Goal: Task Accomplishment & Management: Use online tool/utility

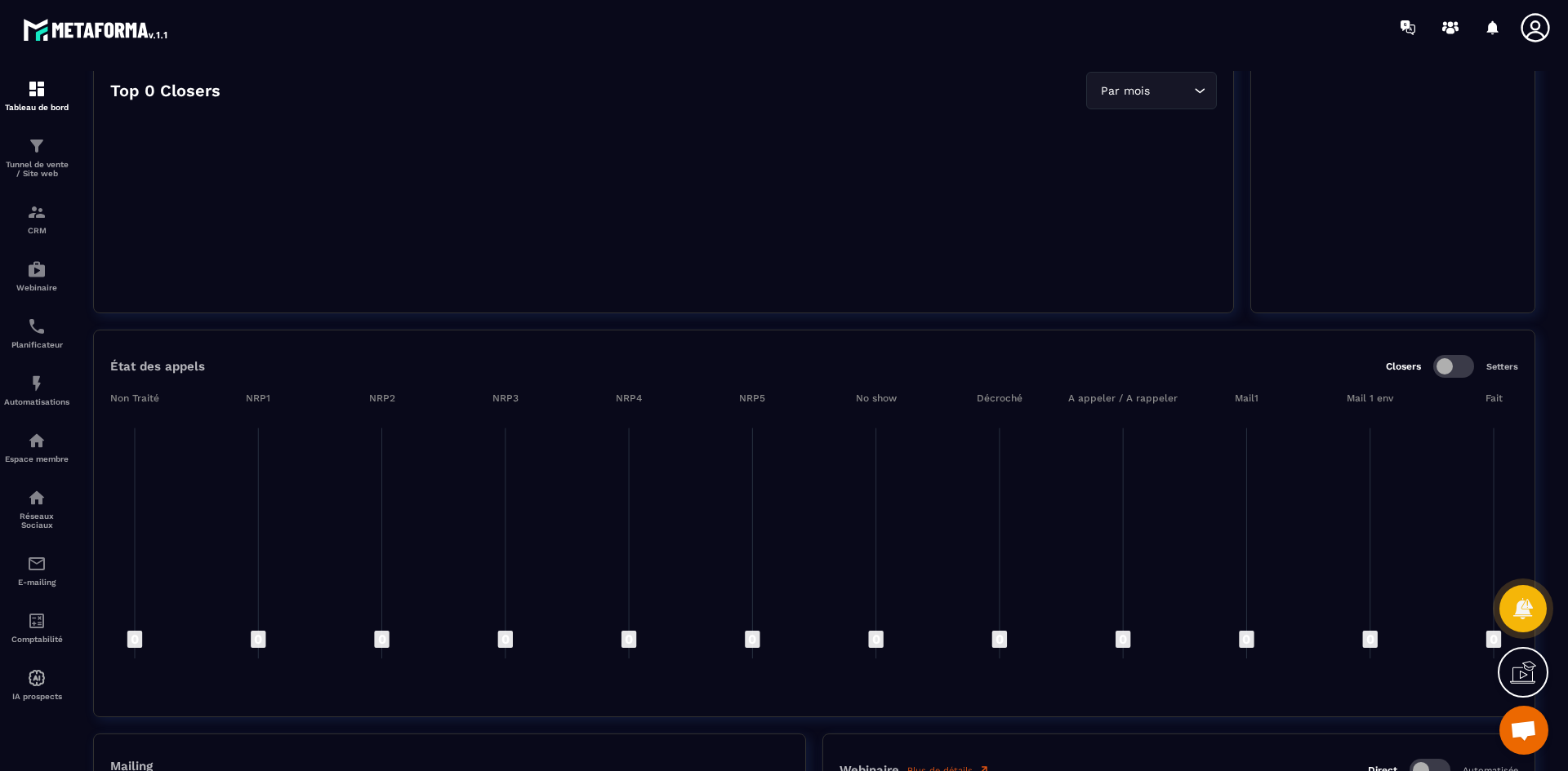
scroll to position [1088, 0]
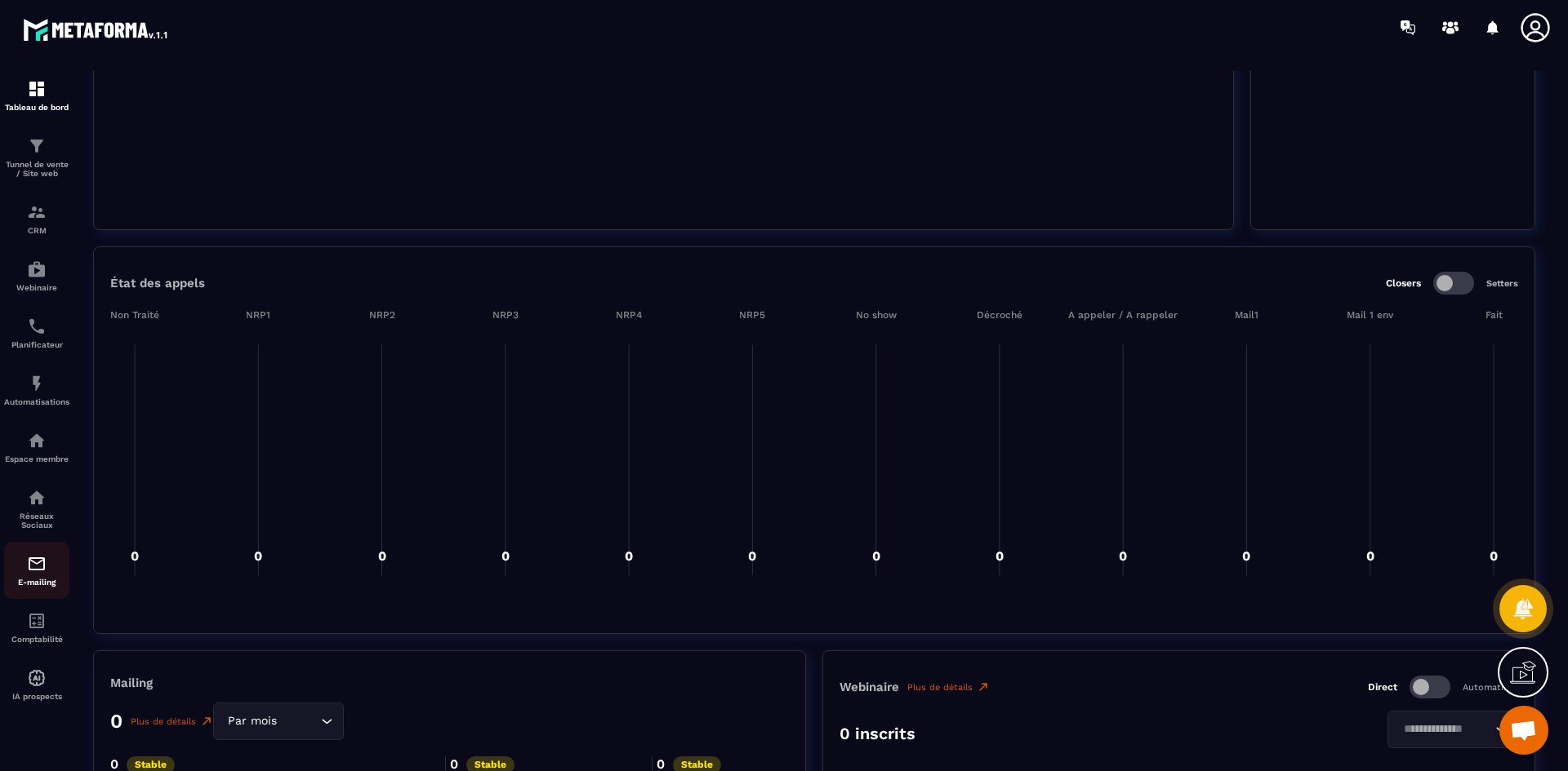
click at [38, 568] on img at bounding box center [37, 564] width 19 height 19
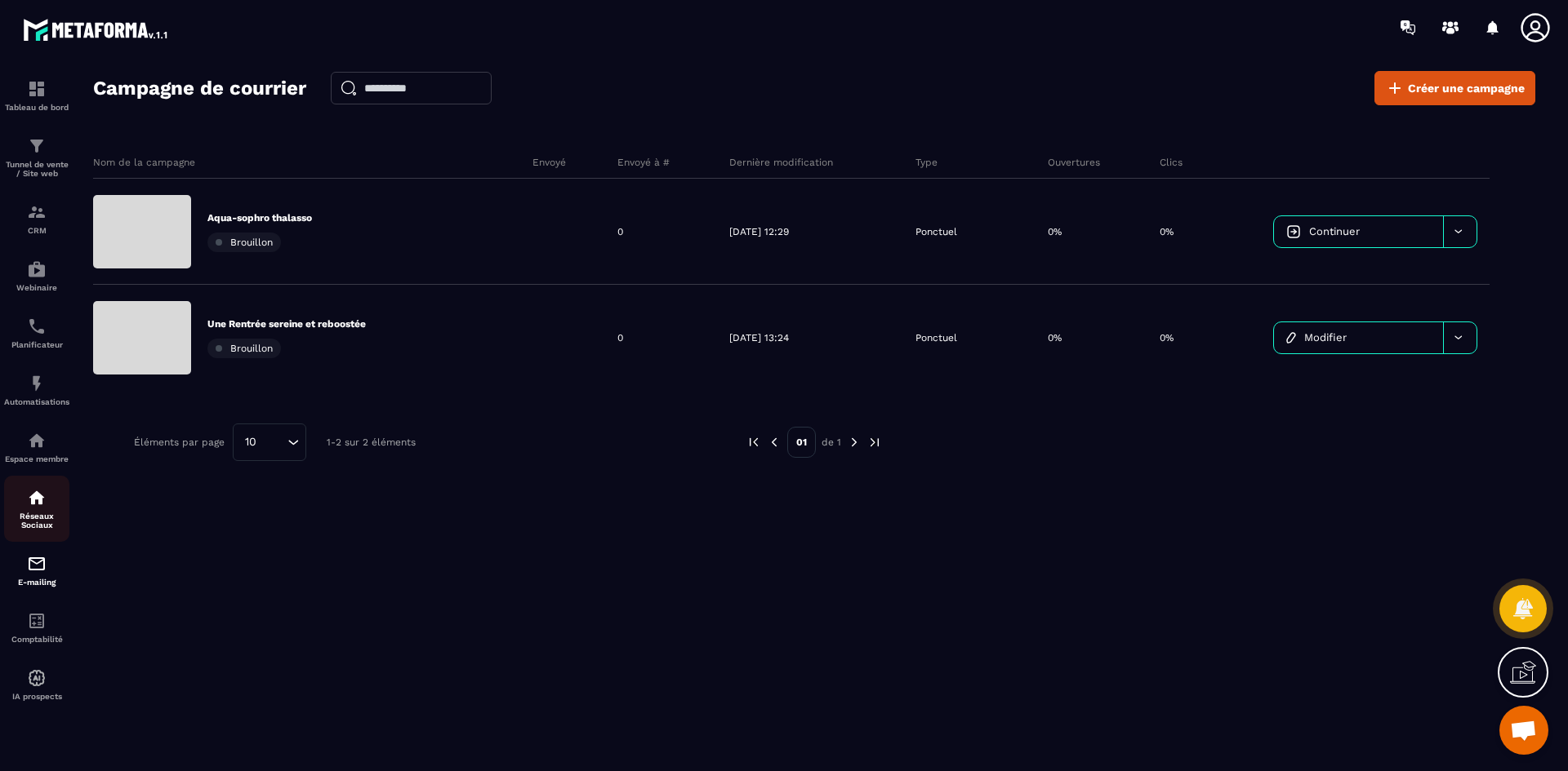
click at [40, 524] on p "Réseaux Sociaux" at bounding box center [37, 521] width 65 height 18
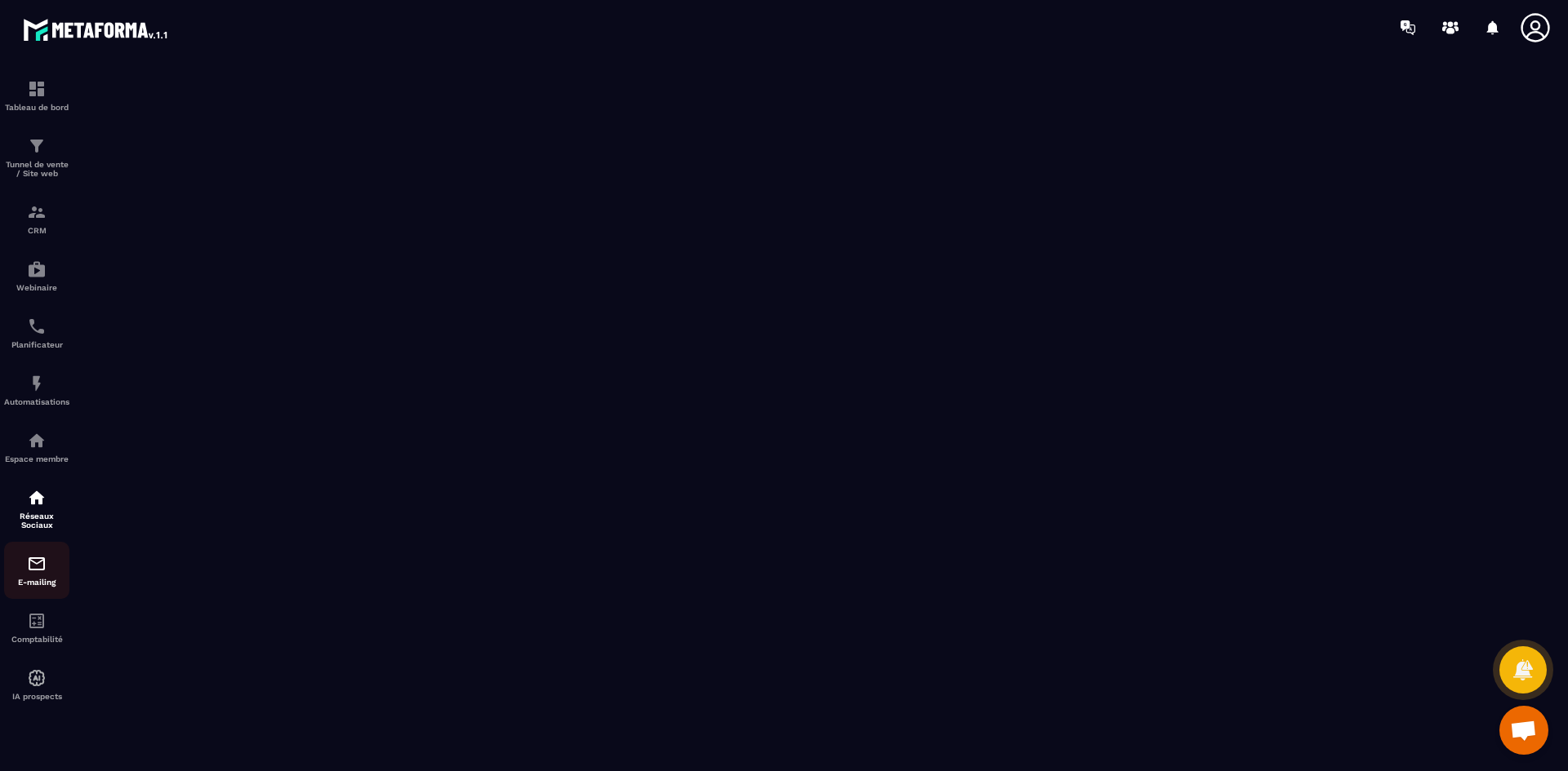
click at [32, 561] on img at bounding box center [37, 564] width 19 height 19
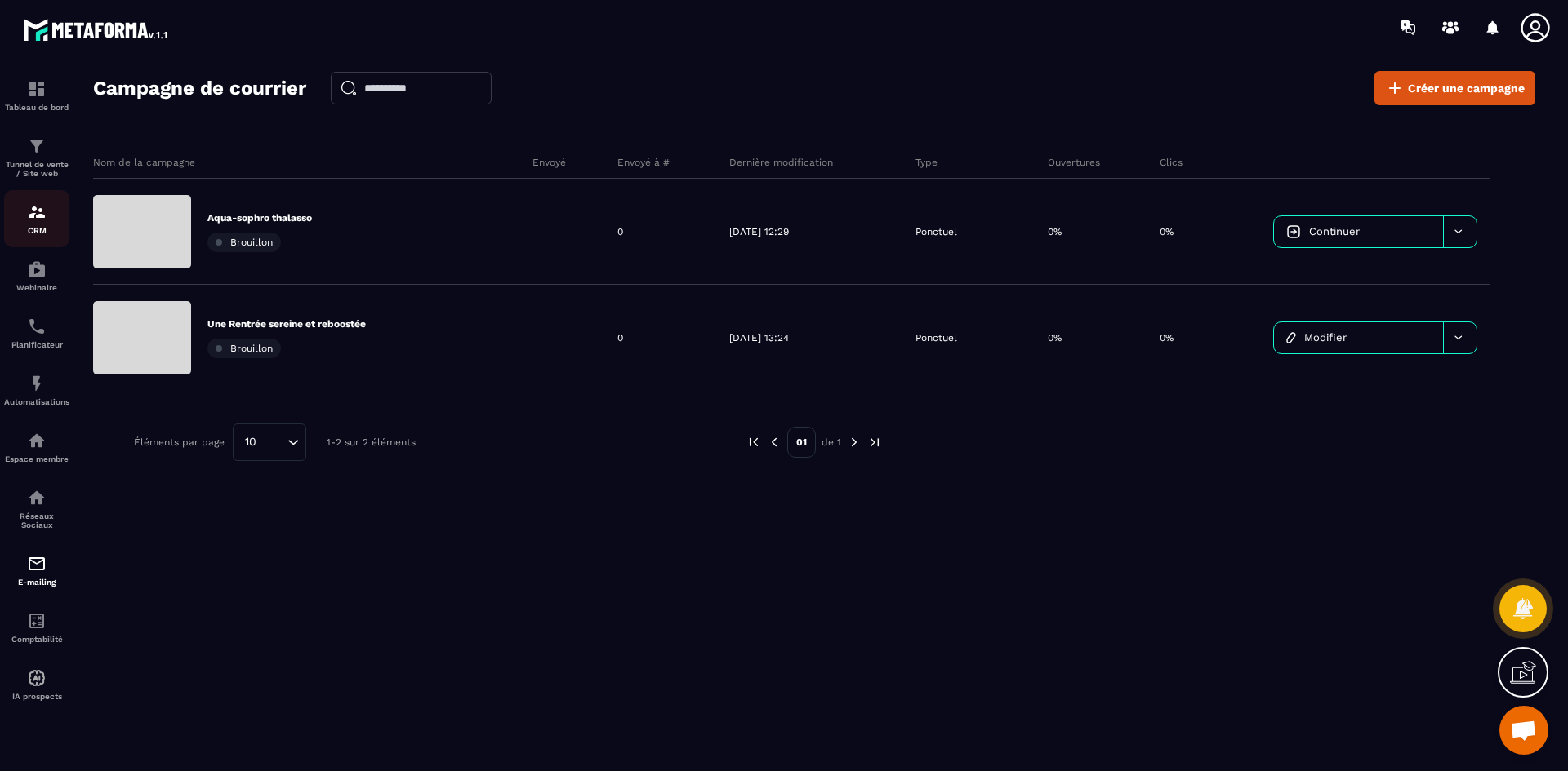
click at [44, 218] on img at bounding box center [37, 212] width 19 height 19
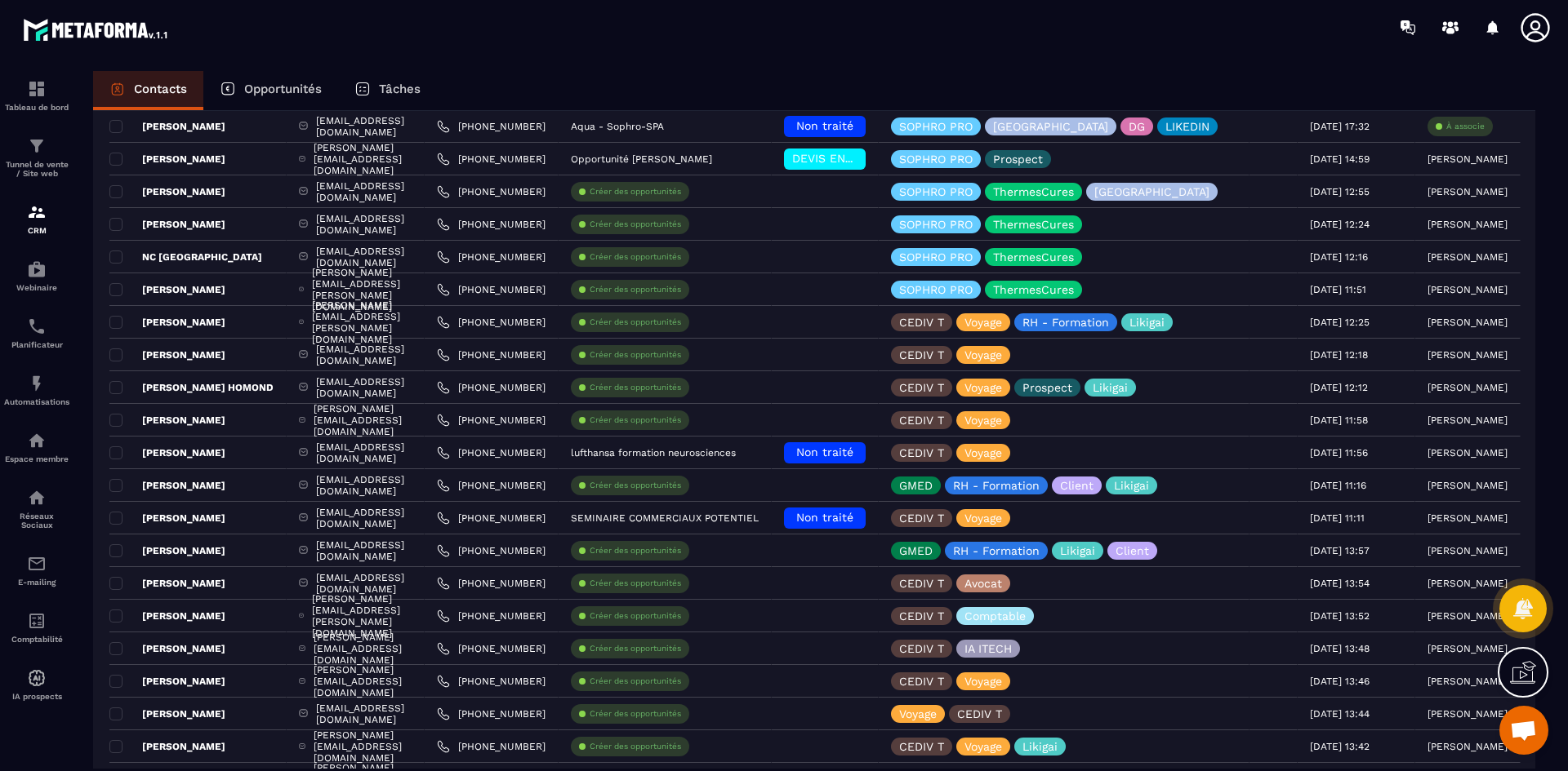
scroll to position [483, 0]
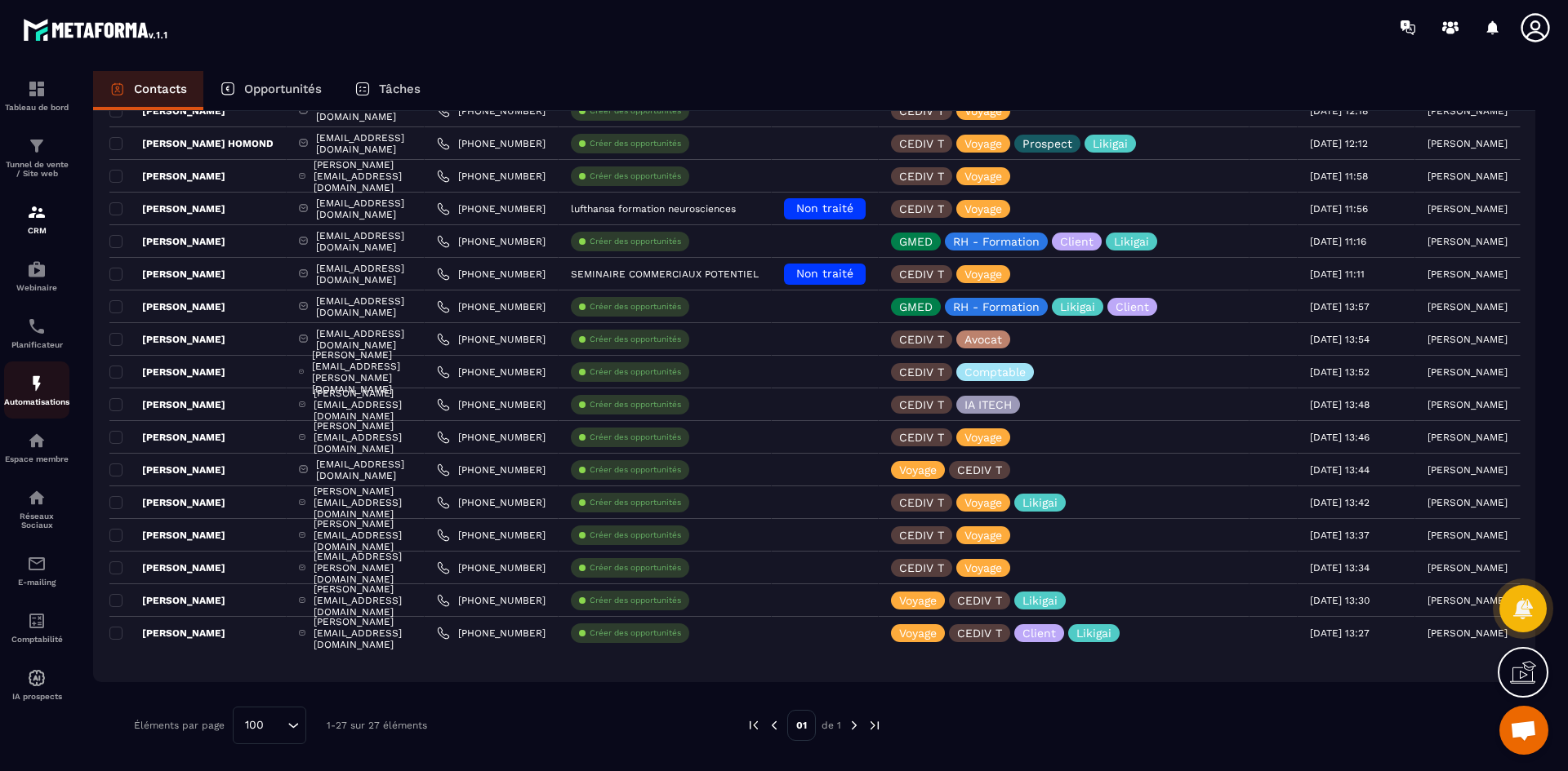
click at [25, 386] on div "Automatisations" at bounding box center [37, 390] width 65 height 33
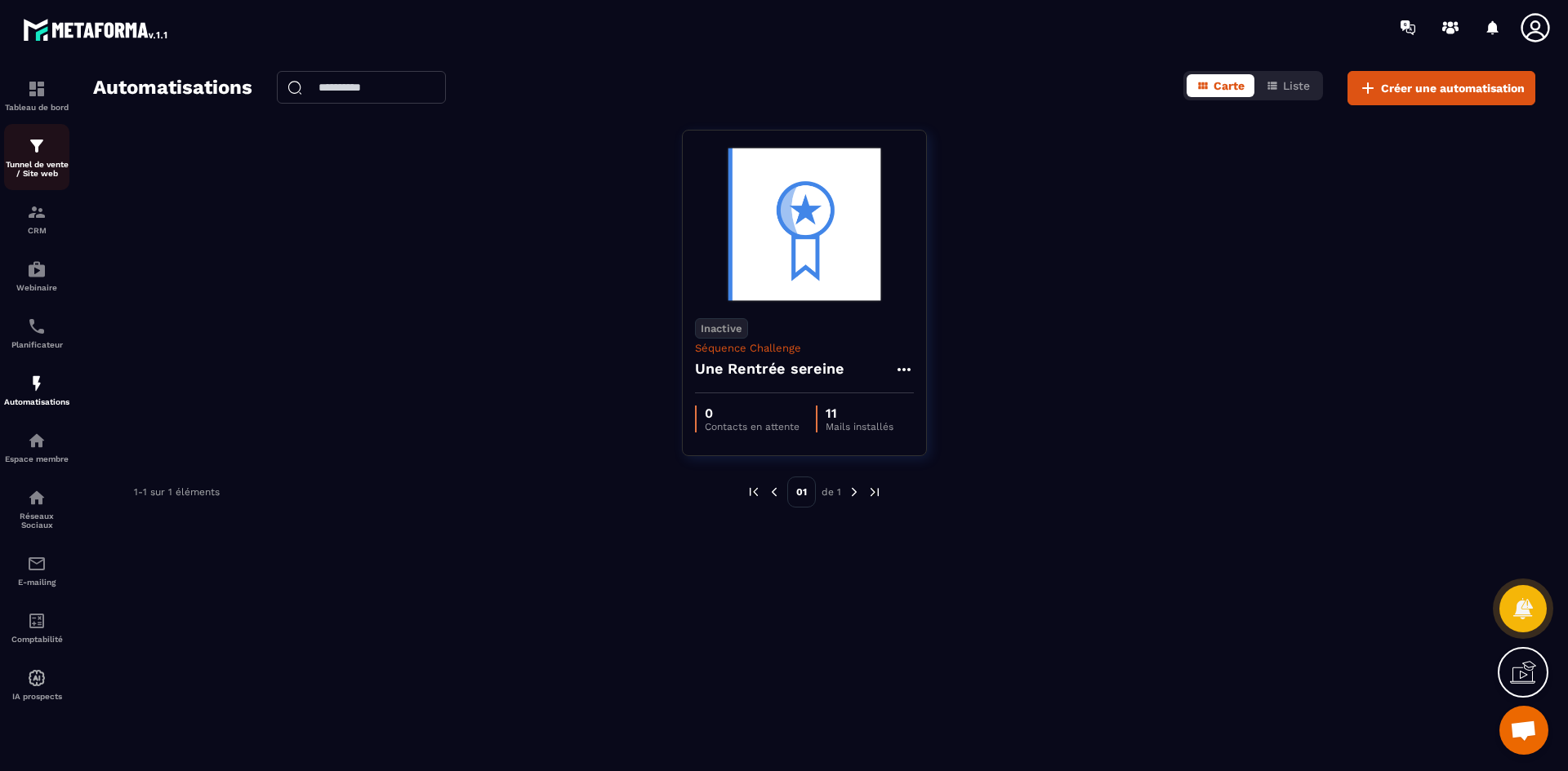
click at [36, 150] on img at bounding box center [37, 146] width 19 height 19
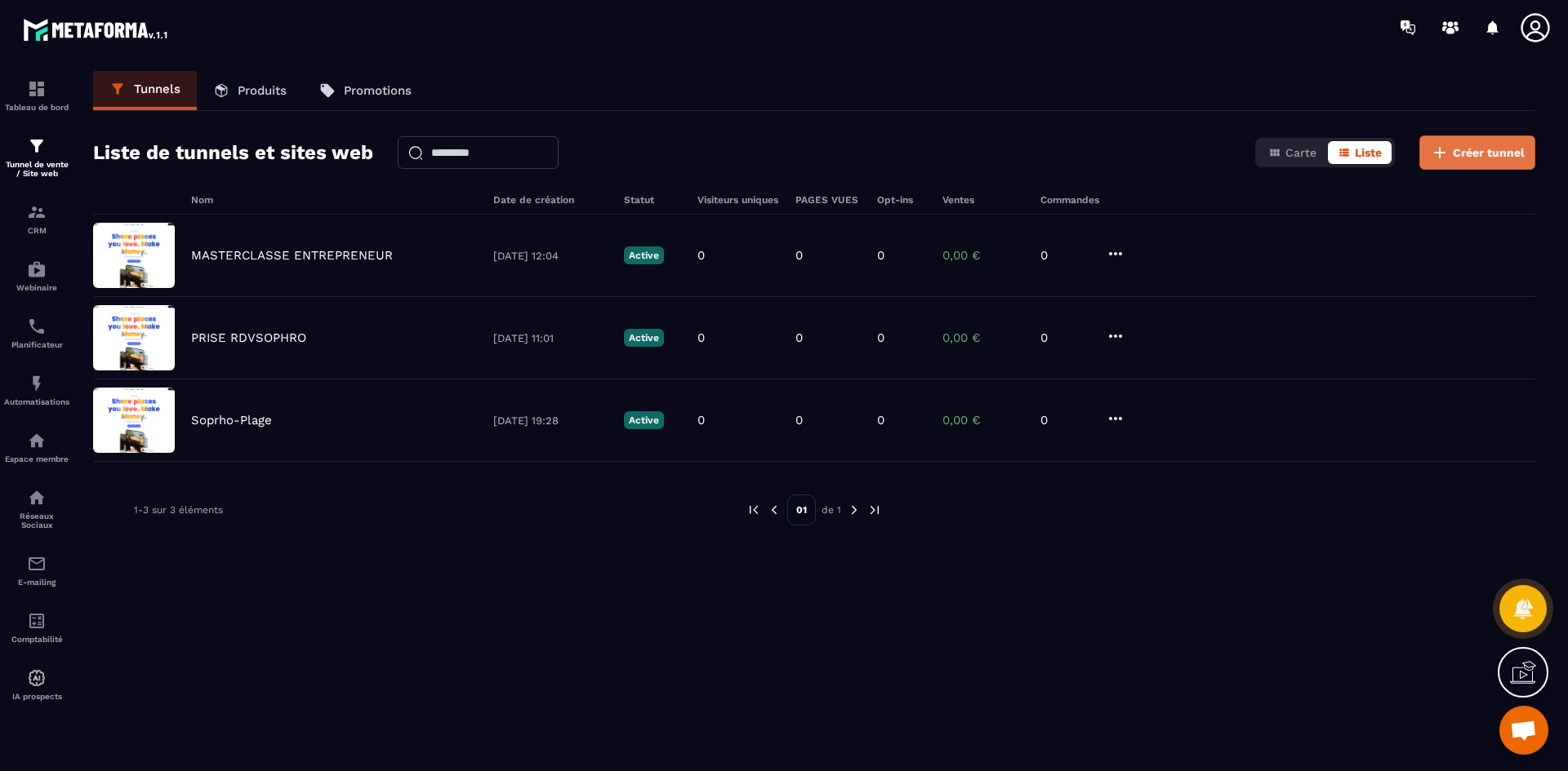
click at [1463, 151] on span "Créer tunnel" at bounding box center [1489, 152] width 72 height 16
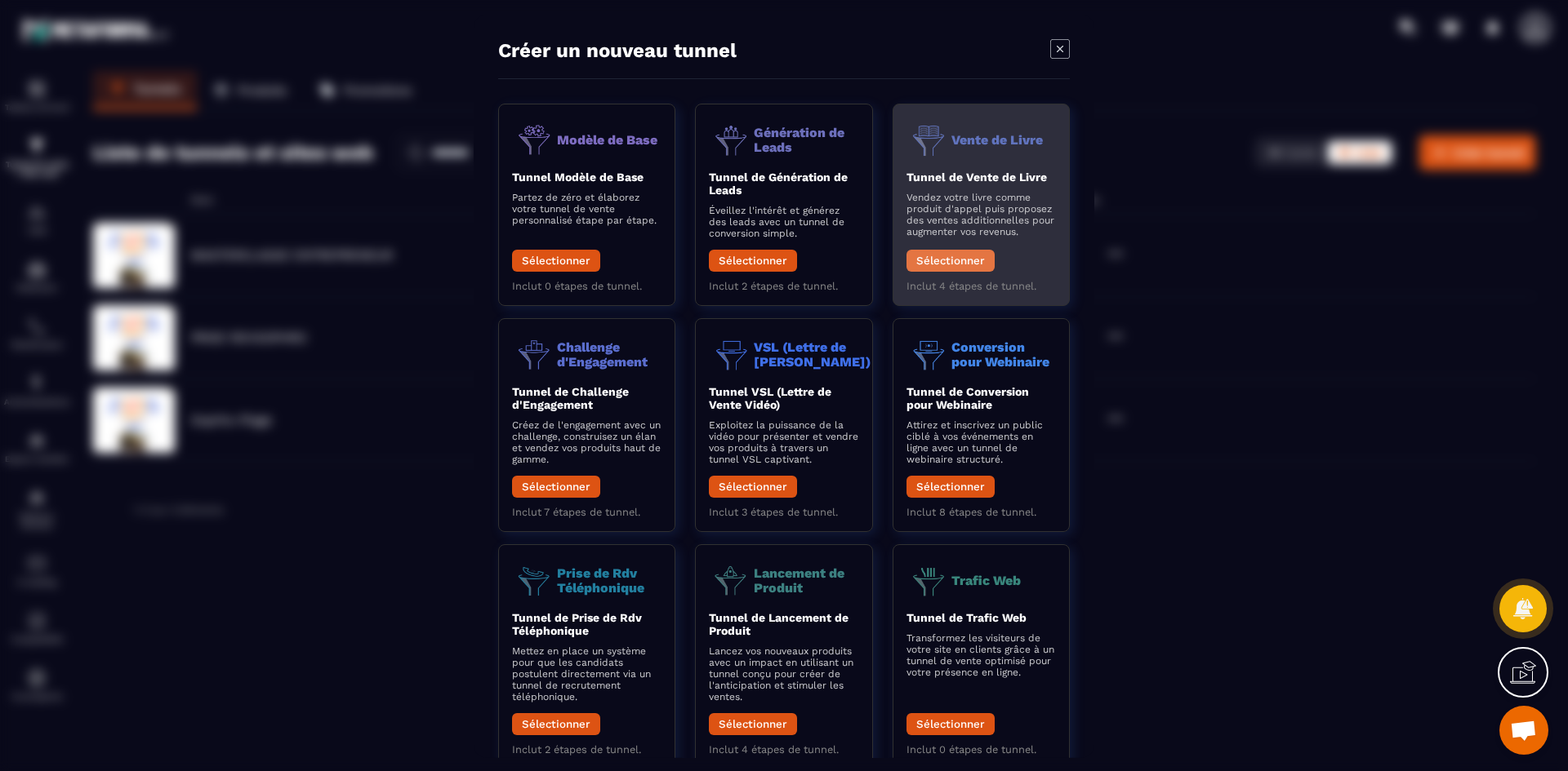
click at [949, 255] on button "Sélectionner" at bounding box center [951, 260] width 89 height 22
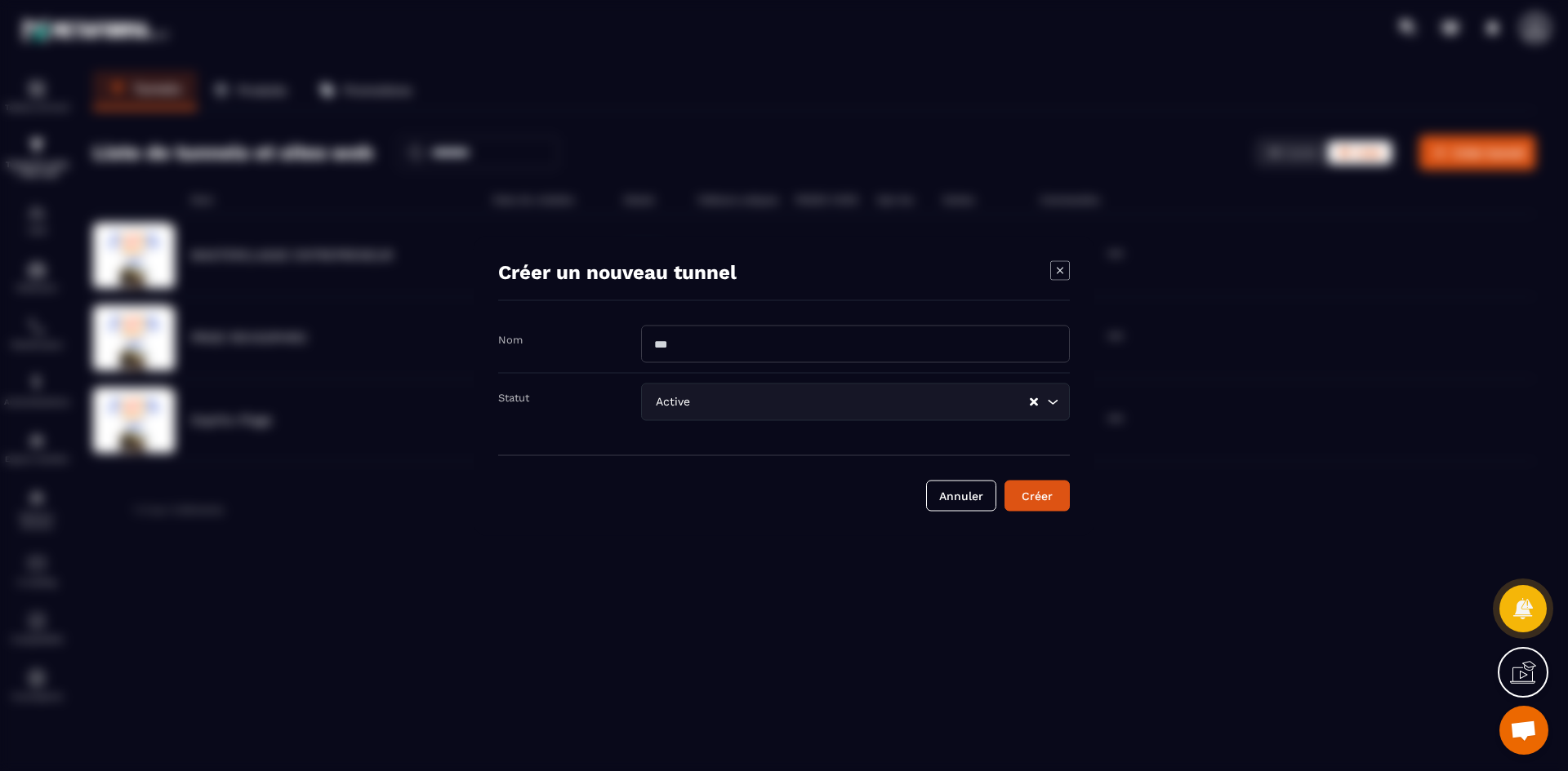
click at [747, 357] on input "Modal window" at bounding box center [855, 344] width 429 height 38
type input "**********"
click at [1069, 494] on button "Créer" at bounding box center [1037, 496] width 65 height 31
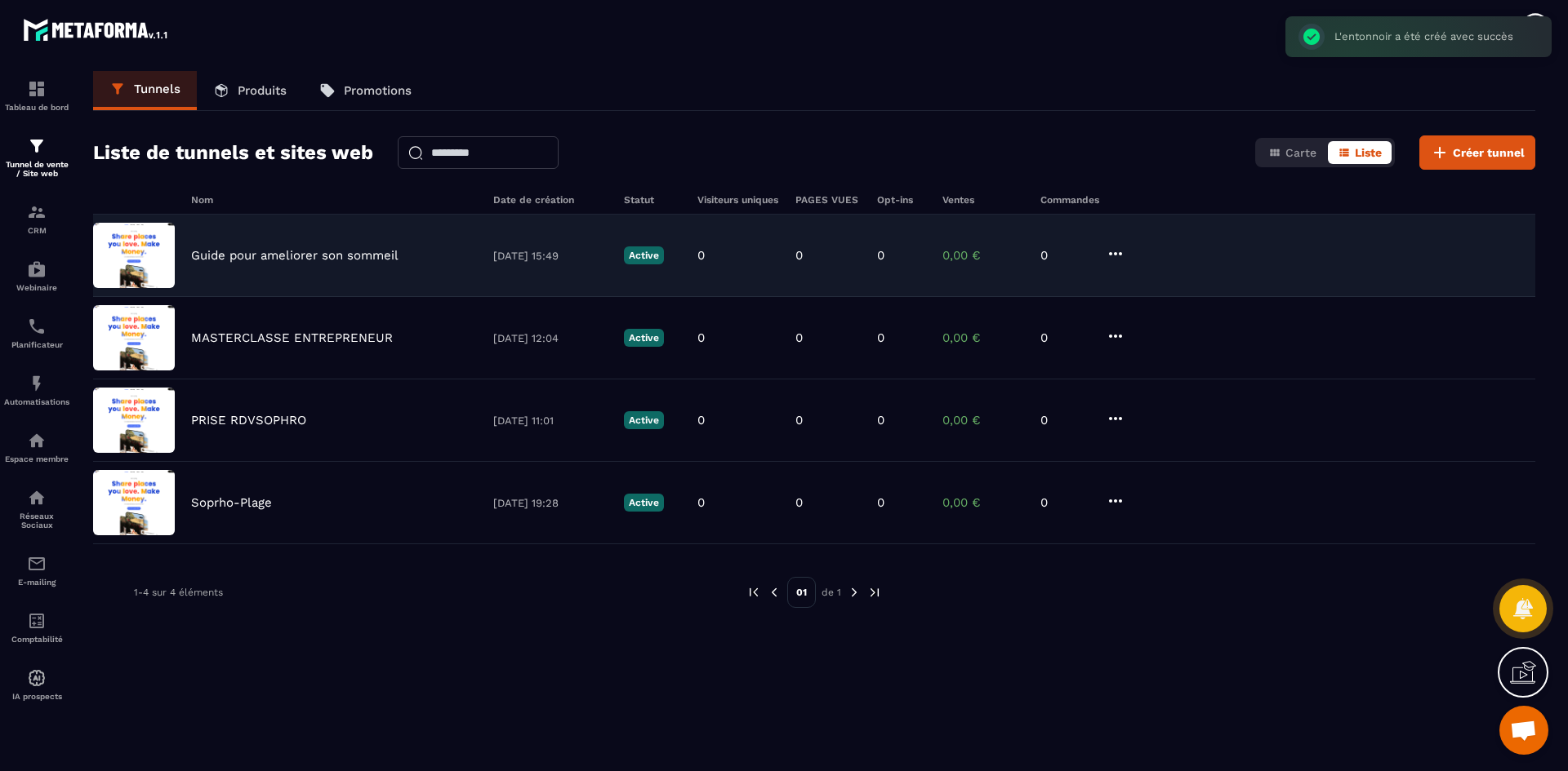
click at [119, 248] on img at bounding box center [134, 256] width 82 height 65
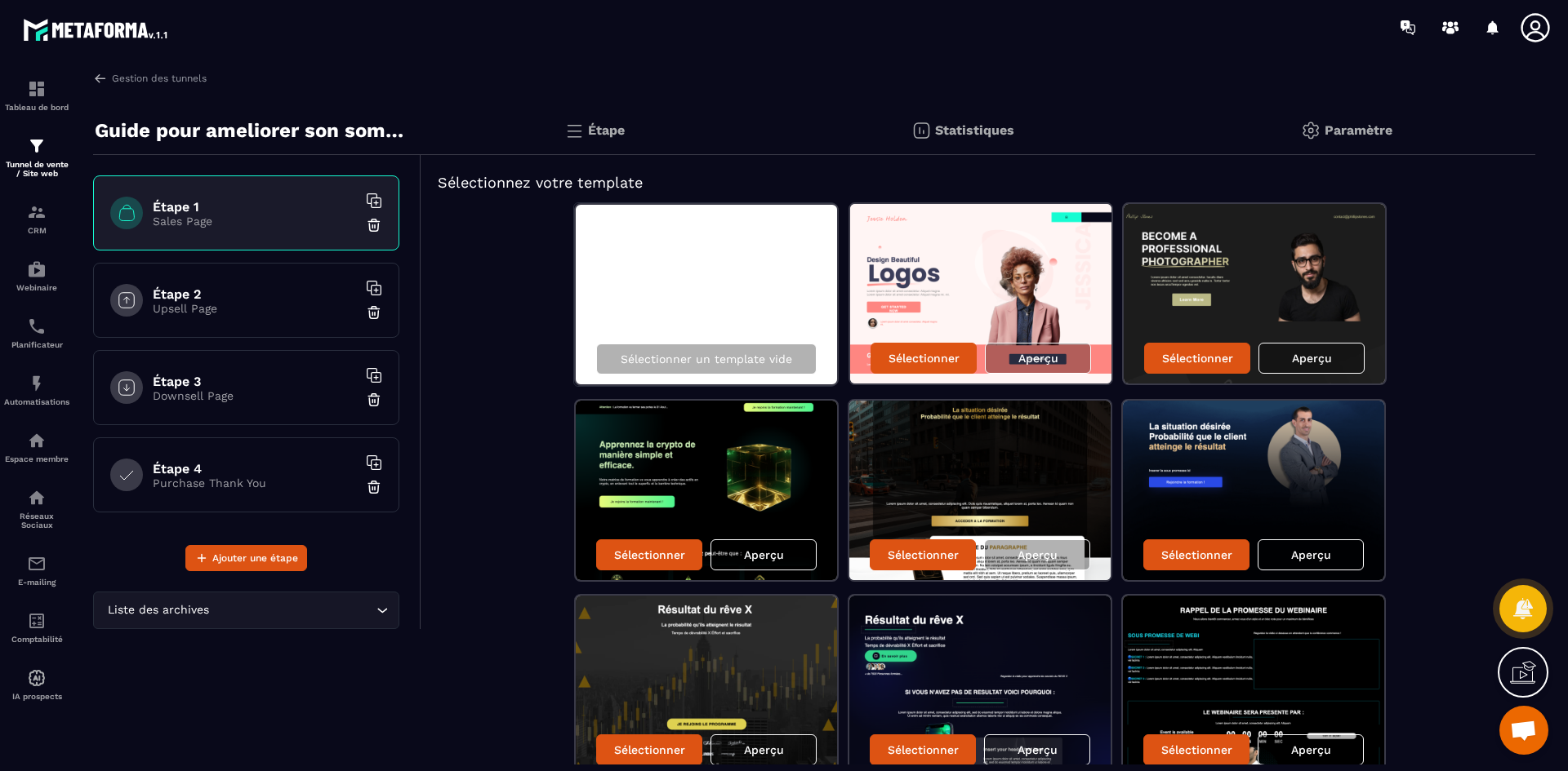
click at [672, 282] on div "Sélectionner un template vide" at bounding box center [706, 295] width 265 height 183
click at [1350, 125] on p "Paramètre" at bounding box center [1358, 130] width 67 height 15
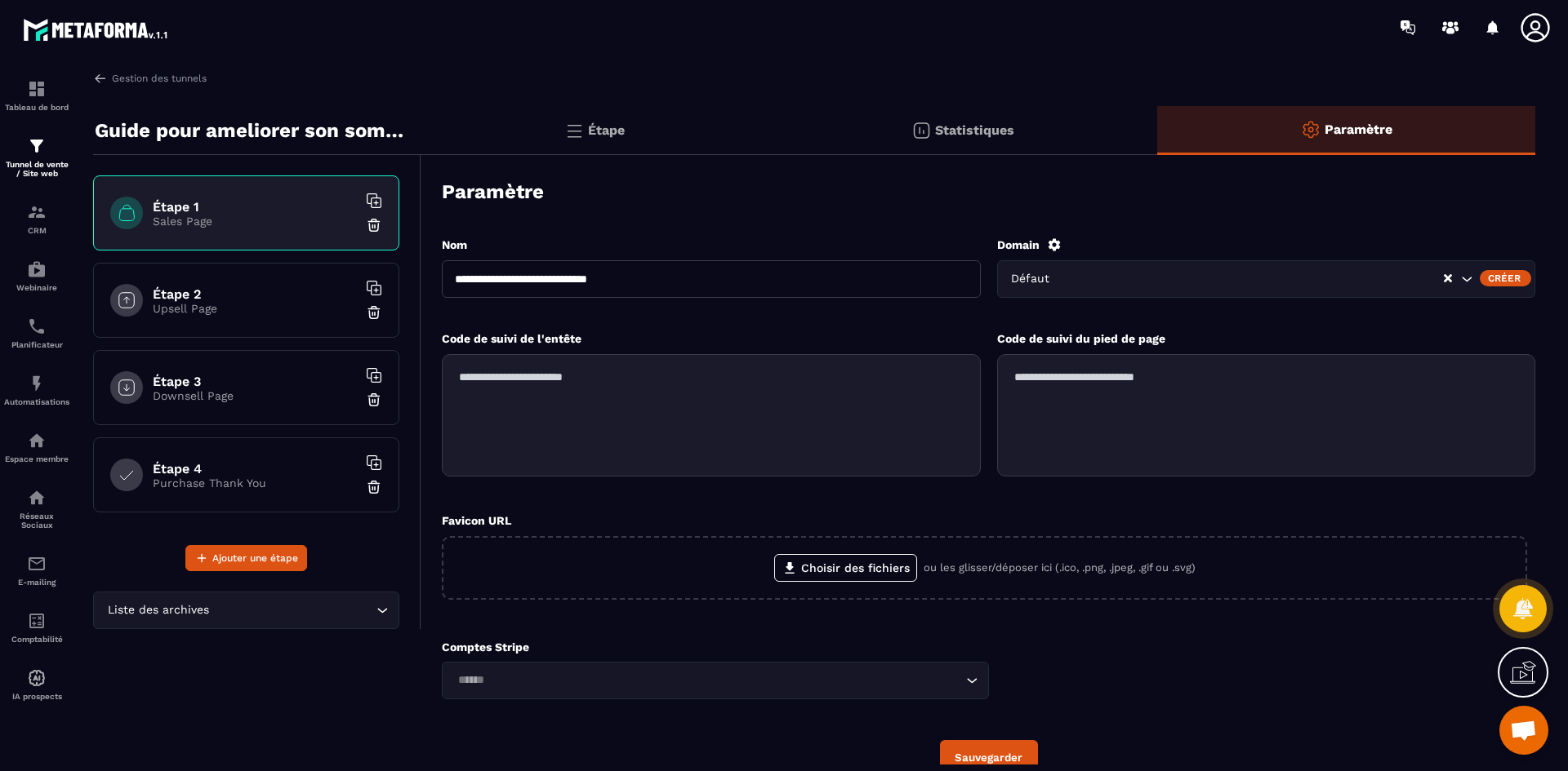
click at [592, 390] on textarea at bounding box center [712, 415] width 539 height 122
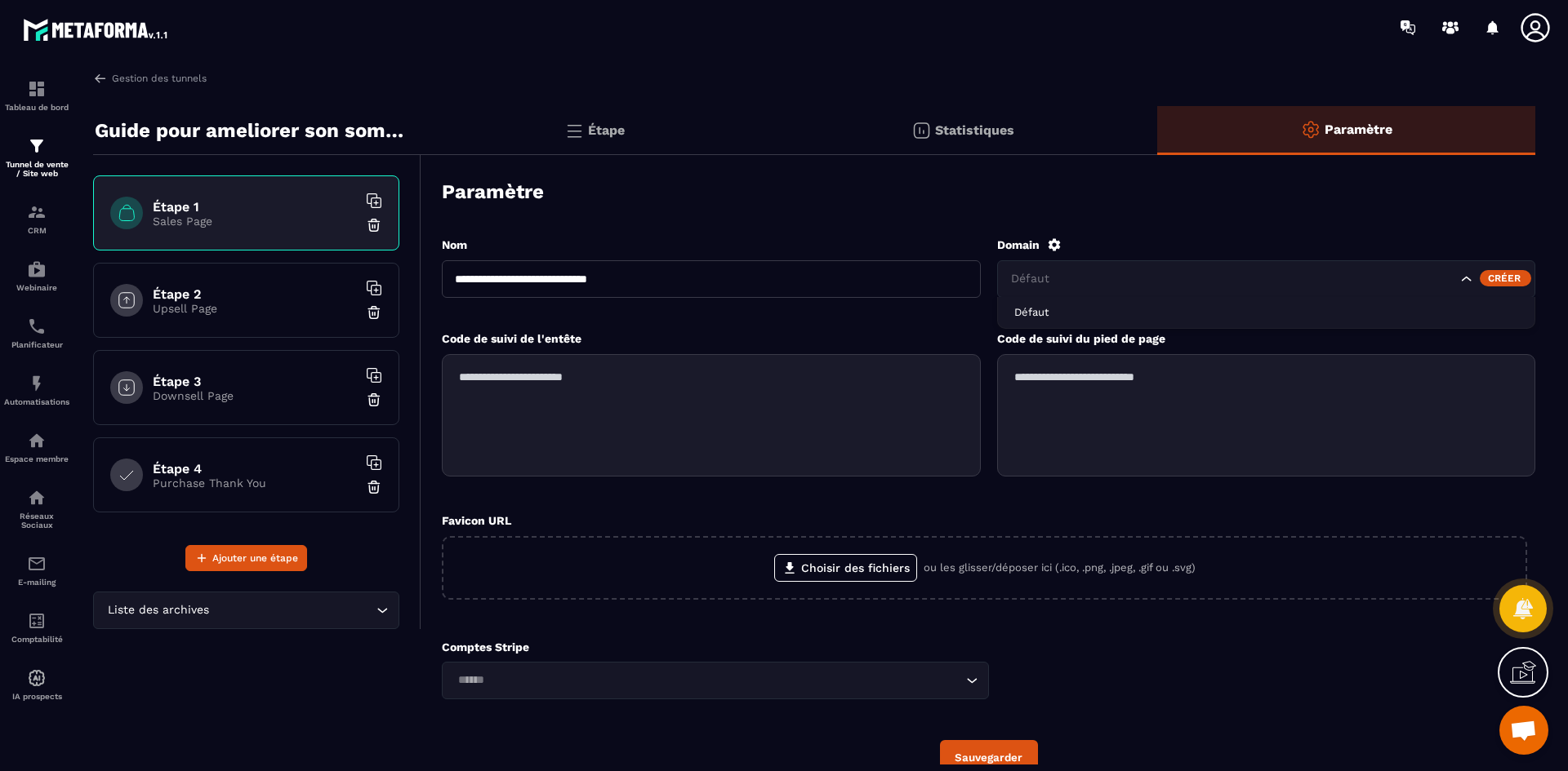
click at [1076, 270] on input "Search for option" at bounding box center [1232, 279] width 450 height 18
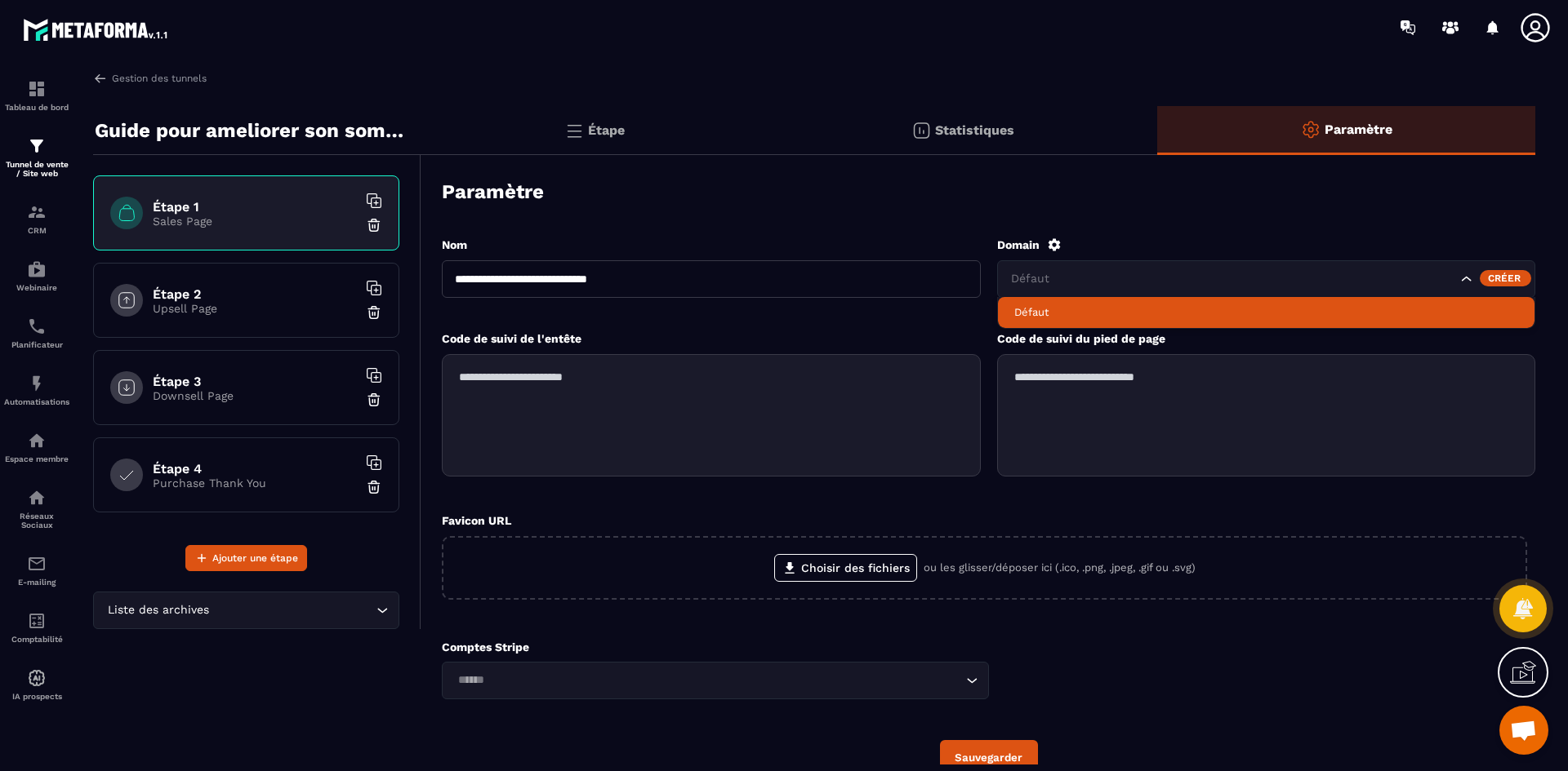
click at [1033, 301] on li "Défaut" at bounding box center [1267, 313] width 537 height 31
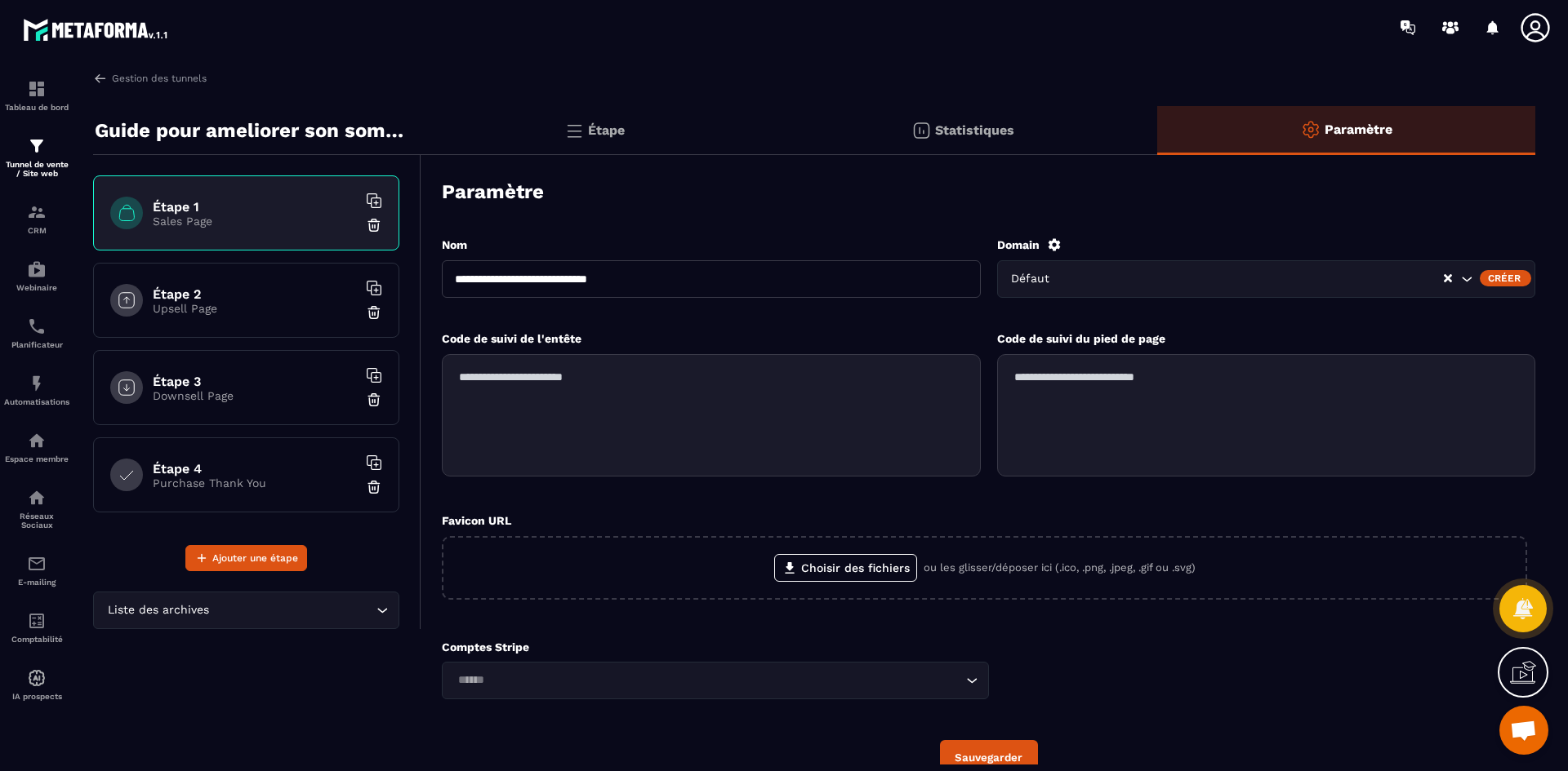
click at [1051, 241] on icon at bounding box center [1054, 244] width 13 height 13
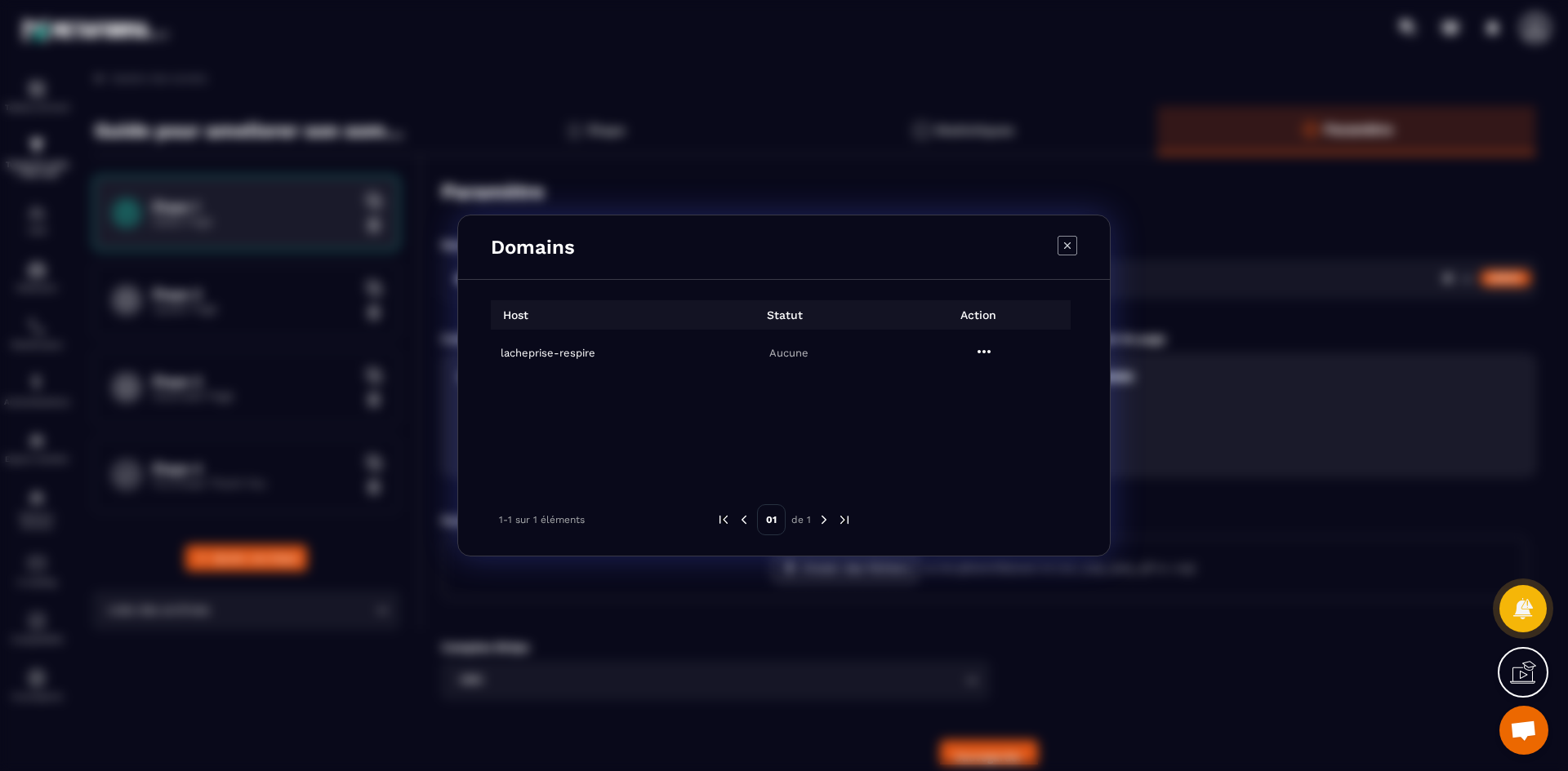
click at [535, 351] on h6 "lacheprise-respire" at bounding box center [593, 352] width 185 height 13
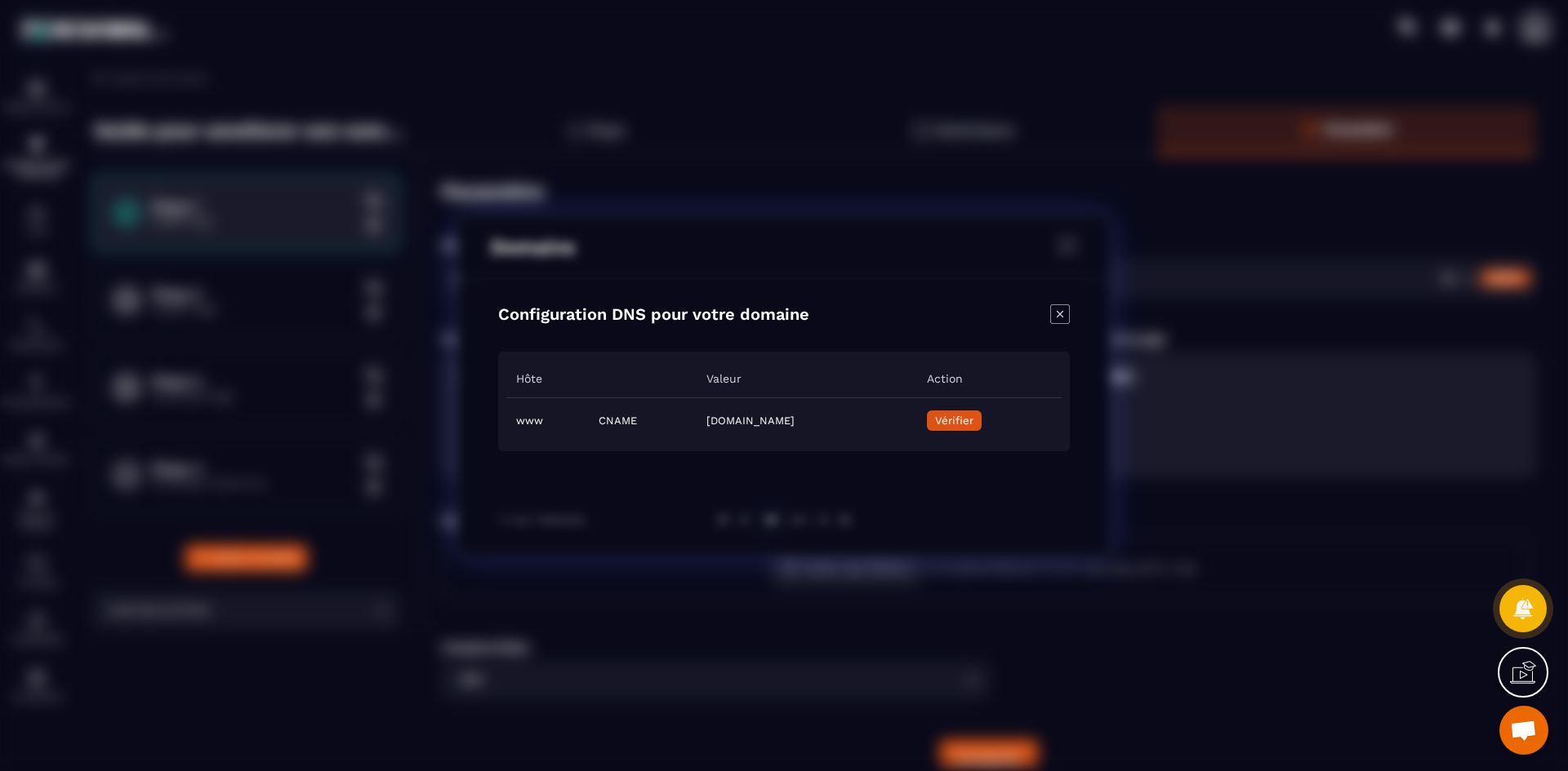
click at [981, 427] on button "Vérifier" at bounding box center [954, 421] width 55 height 20
click at [1057, 308] on icon "Close modal" at bounding box center [1060, 314] width 19 height 19
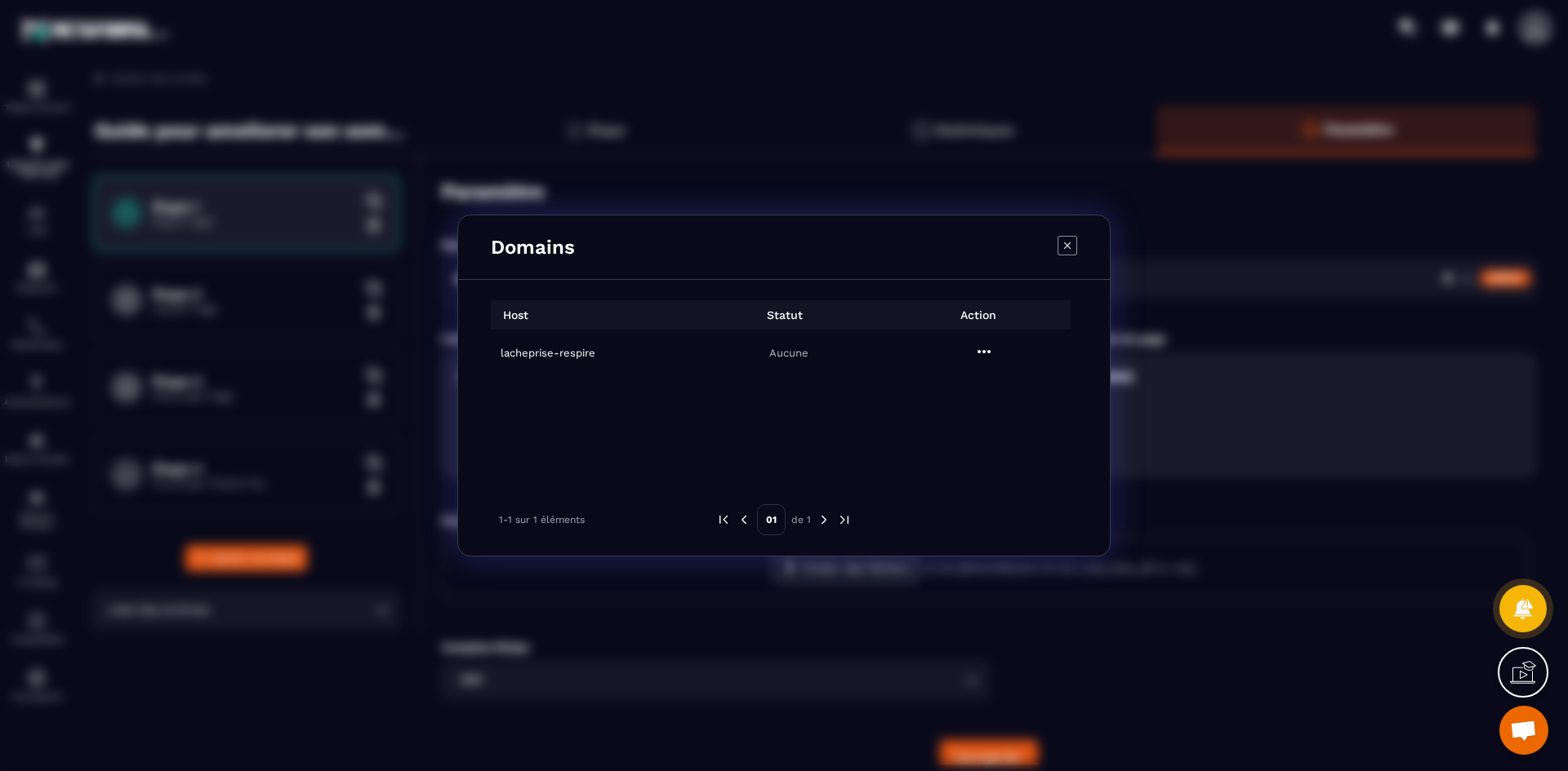
click at [1071, 238] on icon "Modal window" at bounding box center [1067, 245] width 19 height 19
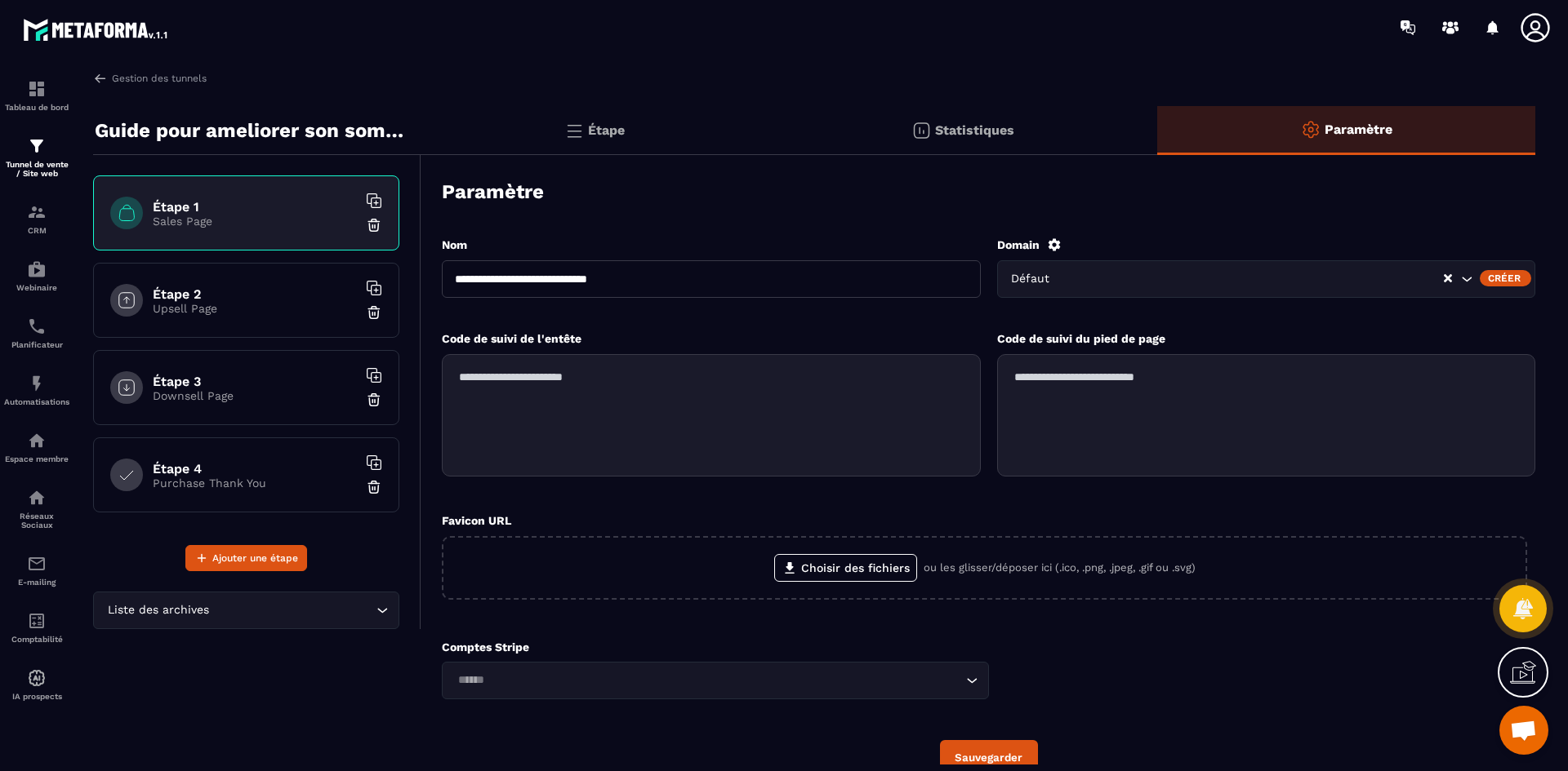
click at [1072, 277] on input "Search for option" at bounding box center [1254, 279] width 379 height 18
click at [1516, 273] on div "Créer" at bounding box center [1505, 278] width 51 height 16
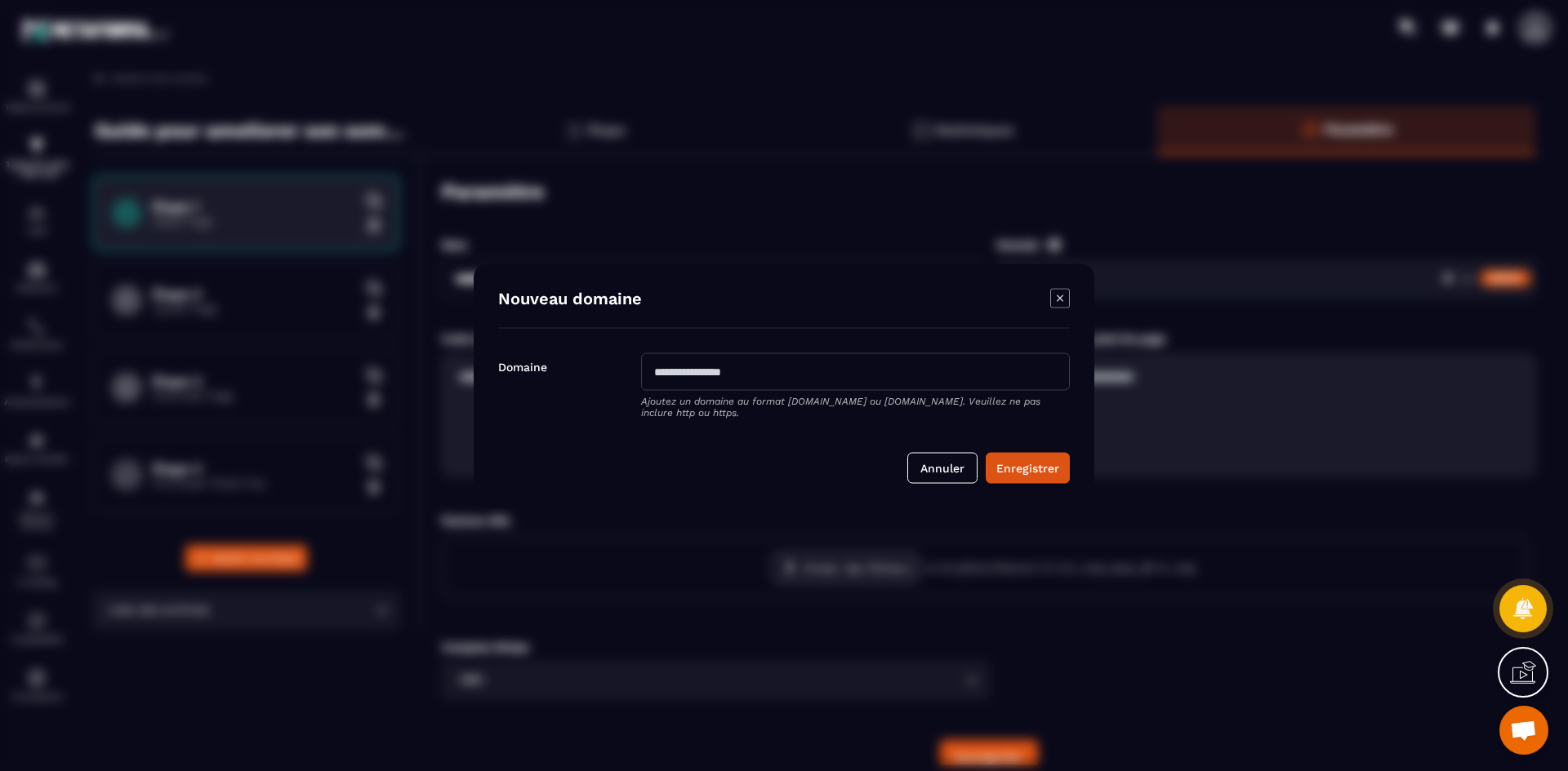
click at [755, 368] on input "Modal window" at bounding box center [855, 371] width 429 height 38
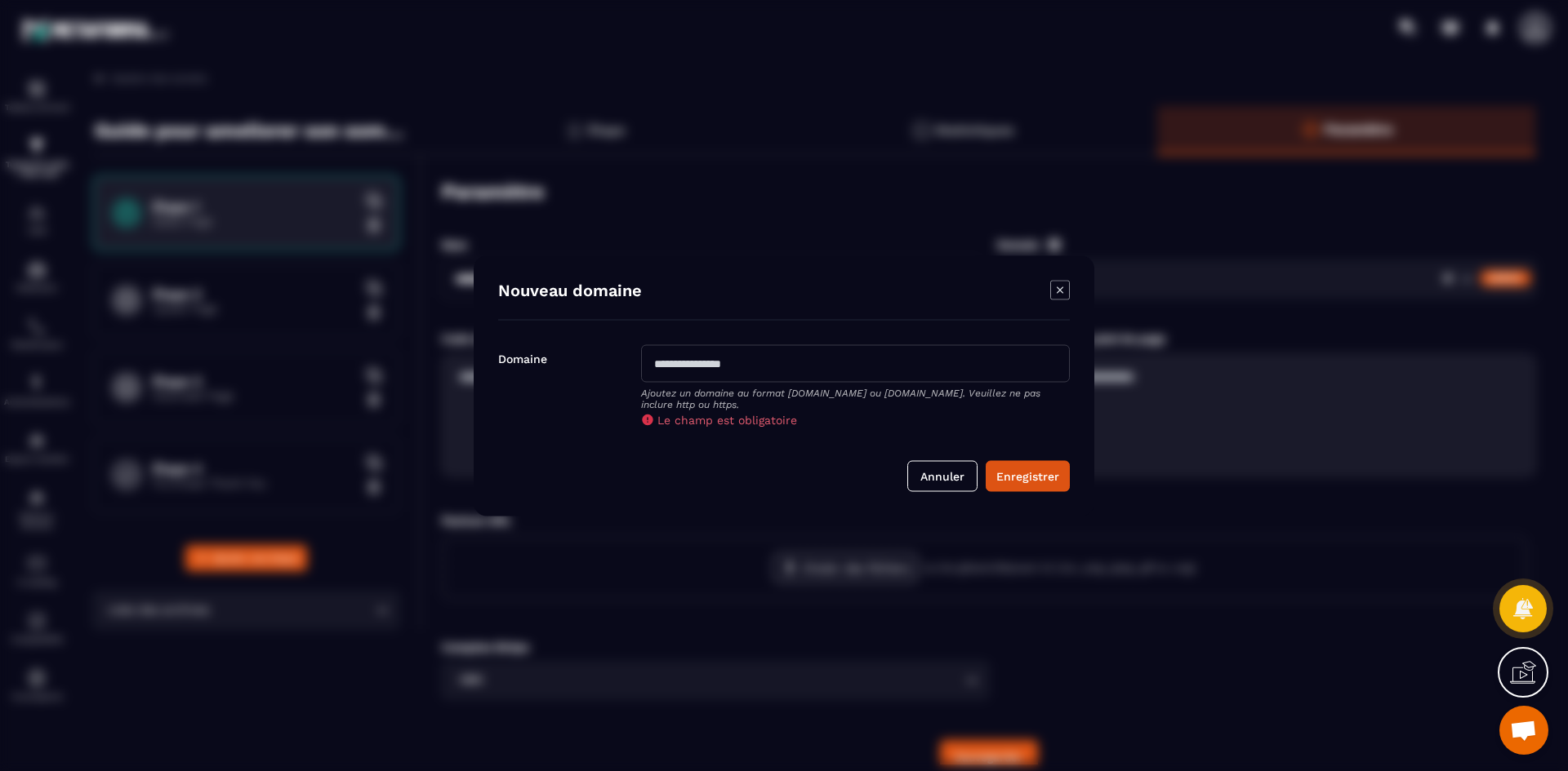
click at [679, 481] on div "Annuler Enregistrer" at bounding box center [784, 464] width 572 height 56
drag, startPoint x: 758, startPoint y: 358, endPoint x: 652, endPoint y: 360, distance: 106.0
click at [652, 360] on input "Modal window" at bounding box center [855, 363] width 429 height 38
type input "**********"
click at [1032, 479] on button "Enregistrer" at bounding box center [1028, 475] width 84 height 31
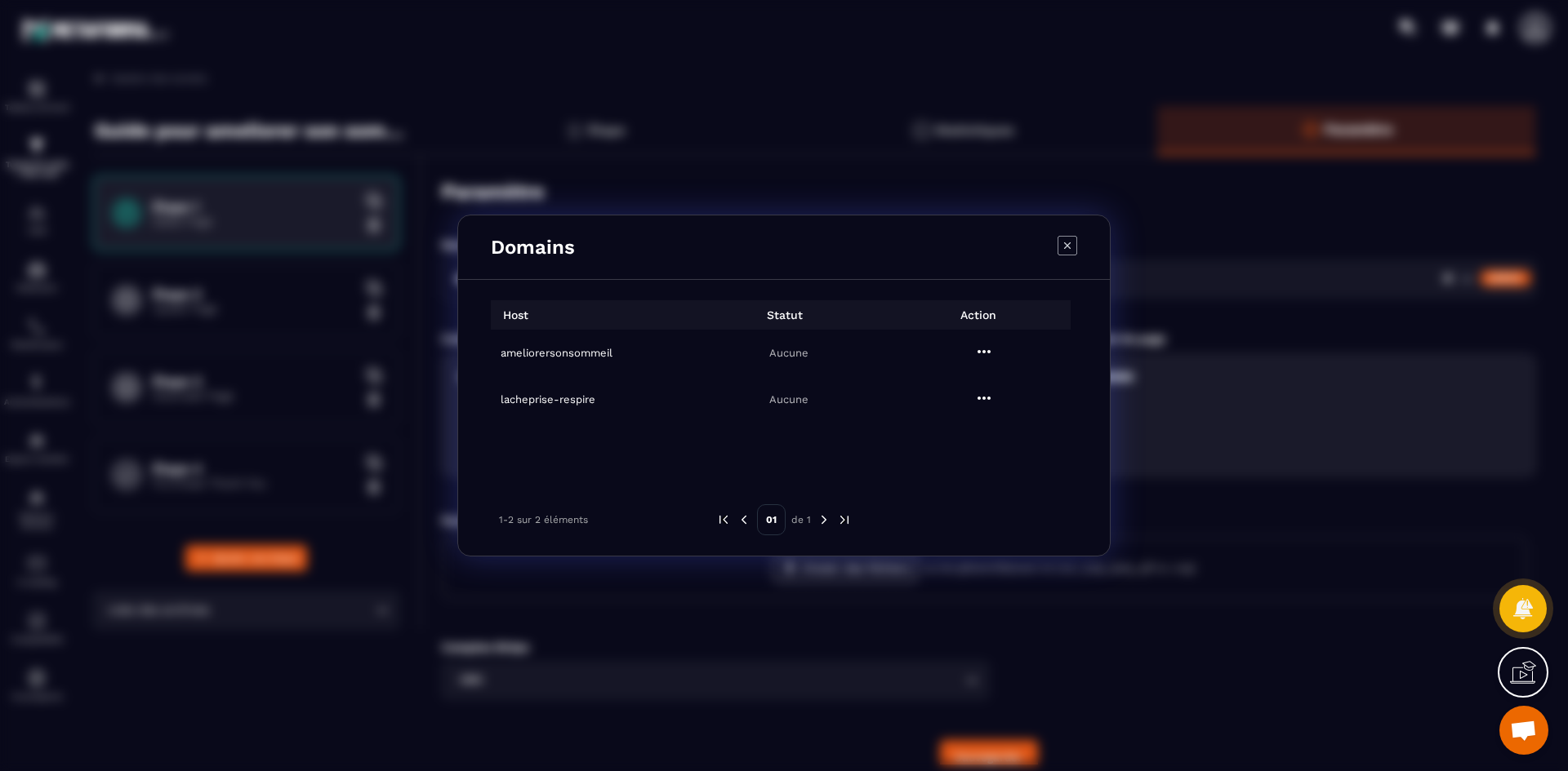
click at [1069, 240] on icon "Modal window" at bounding box center [1067, 245] width 19 height 19
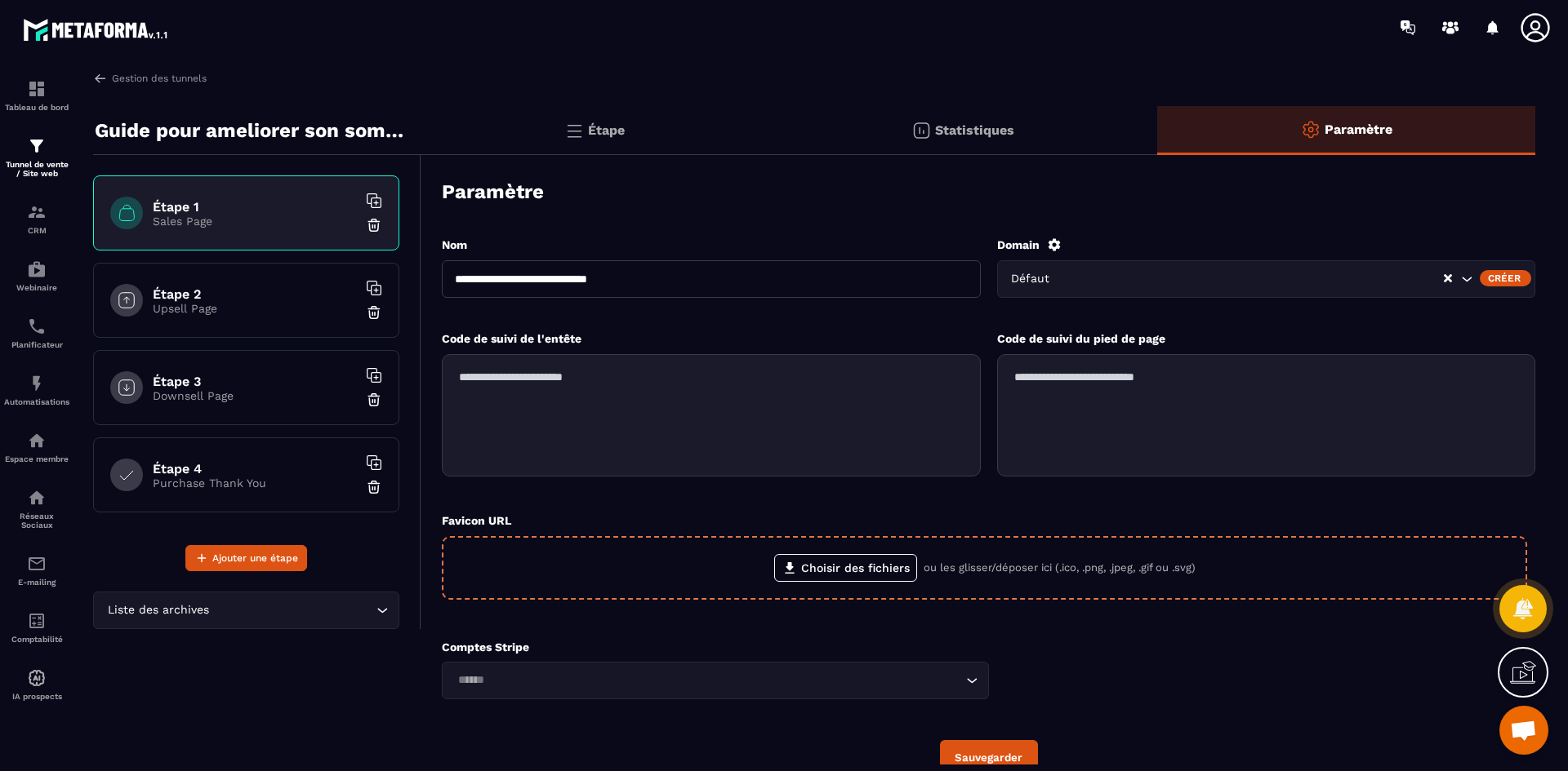
scroll to position [76, 0]
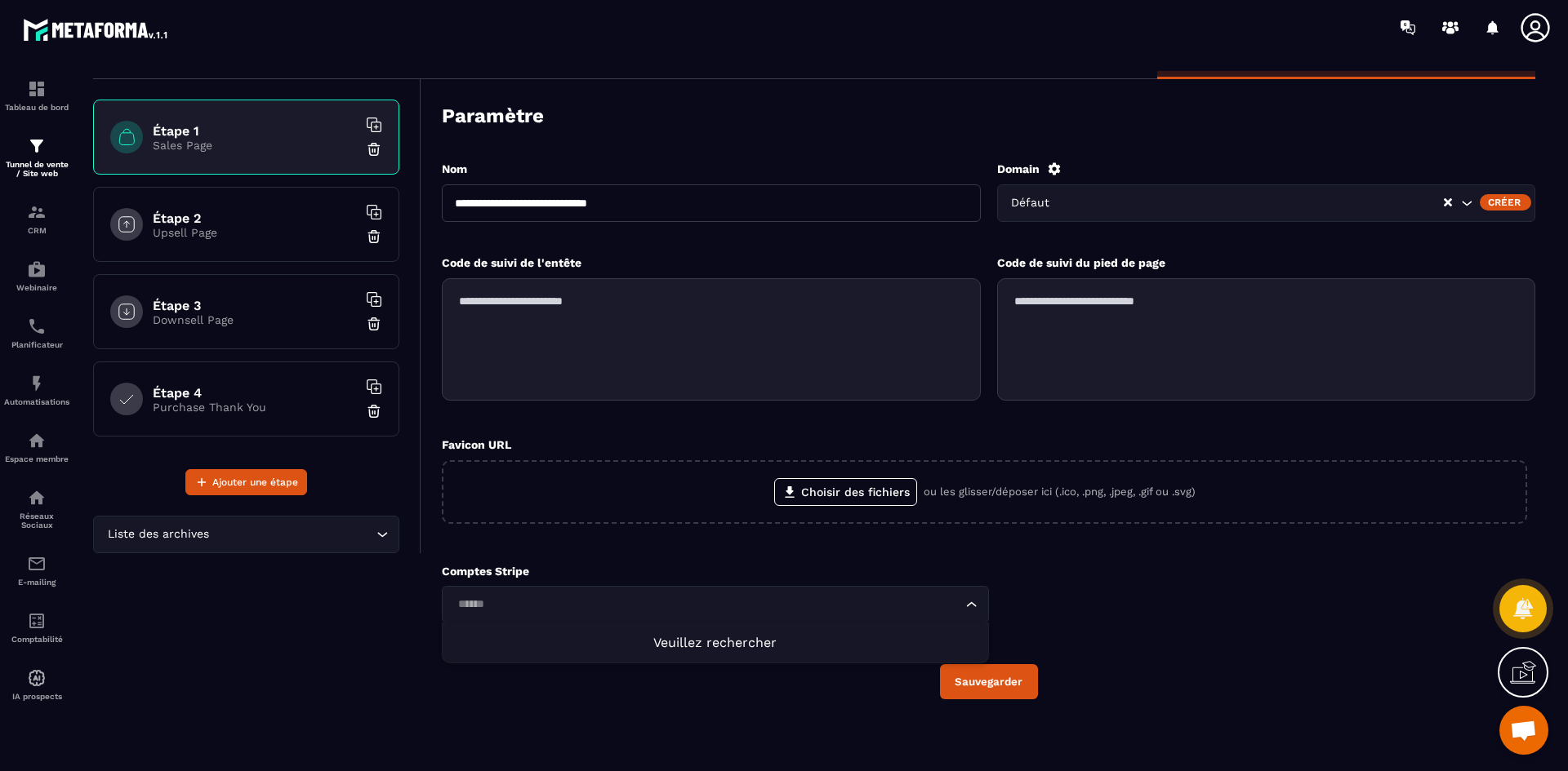
click at [962, 604] on div "Search for option" at bounding box center [707, 604] width 513 height 18
click at [739, 643] on span "Veuillez rechercher" at bounding box center [715, 643] width 123 height 15
click at [734, 374] on textarea at bounding box center [712, 339] width 539 height 122
drag, startPoint x: 610, startPoint y: 309, endPoint x: 437, endPoint y: 293, distance: 173.7
click at [437, 293] on div "**********" at bounding box center [979, 401] width 1114 height 629
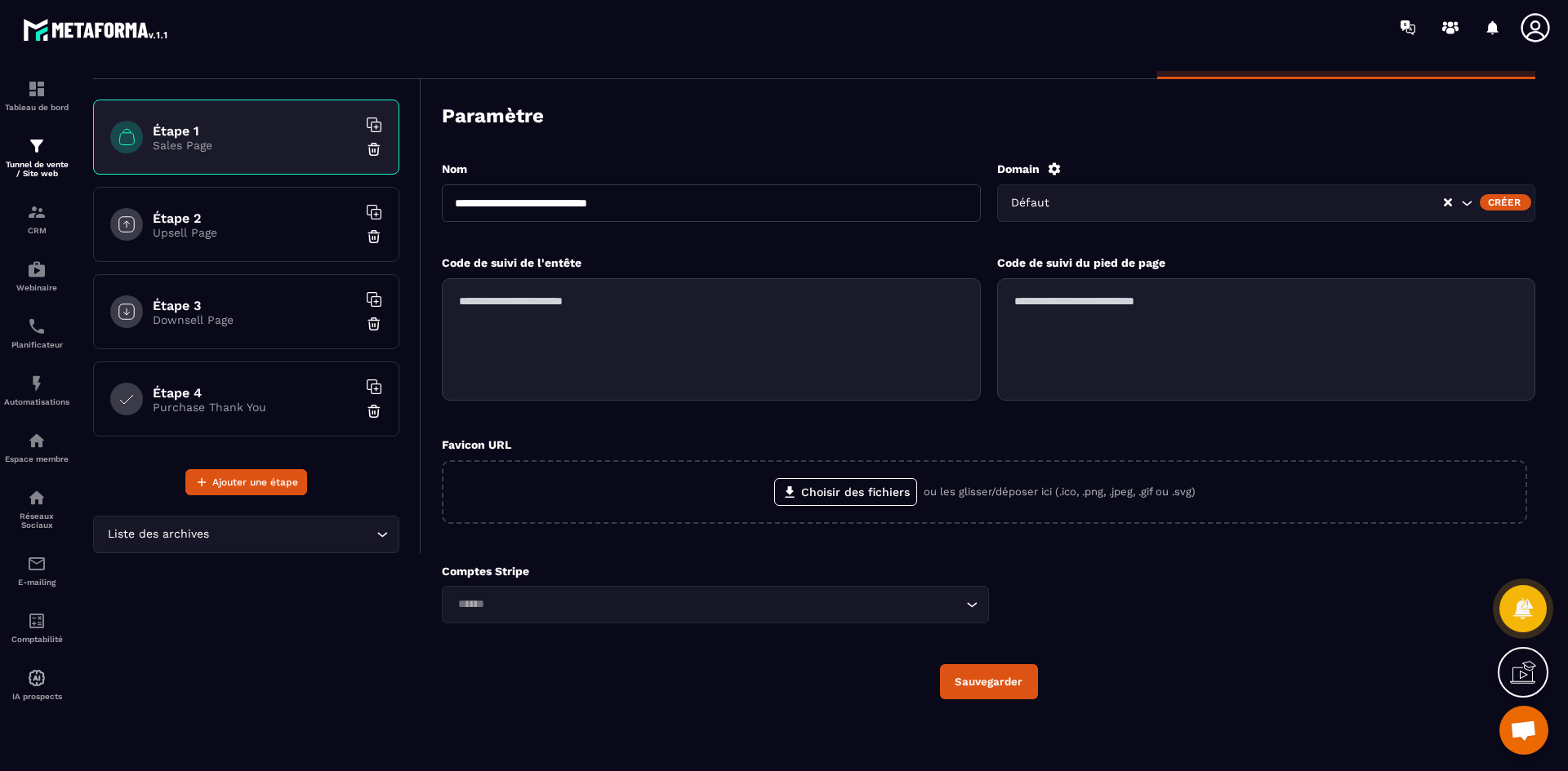
click at [1080, 294] on textarea at bounding box center [1267, 339] width 539 height 122
drag, startPoint x: 1233, startPoint y: 311, endPoint x: 1026, endPoint y: 306, distance: 207.1
click at [1036, 307] on textarea at bounding box center [1267, 339] width 539 height 122
click at [198, 551] on div "Liste des archives Loading..." at bounding box center [247, 534] width 306 height 38
click at [204, 578] on div "Guide pour ameliorer son sommeil Étape 1 Sales Page Étape 2 Upsell Page Étape 3…" at bounding box center [257, 389] width 328 height 718
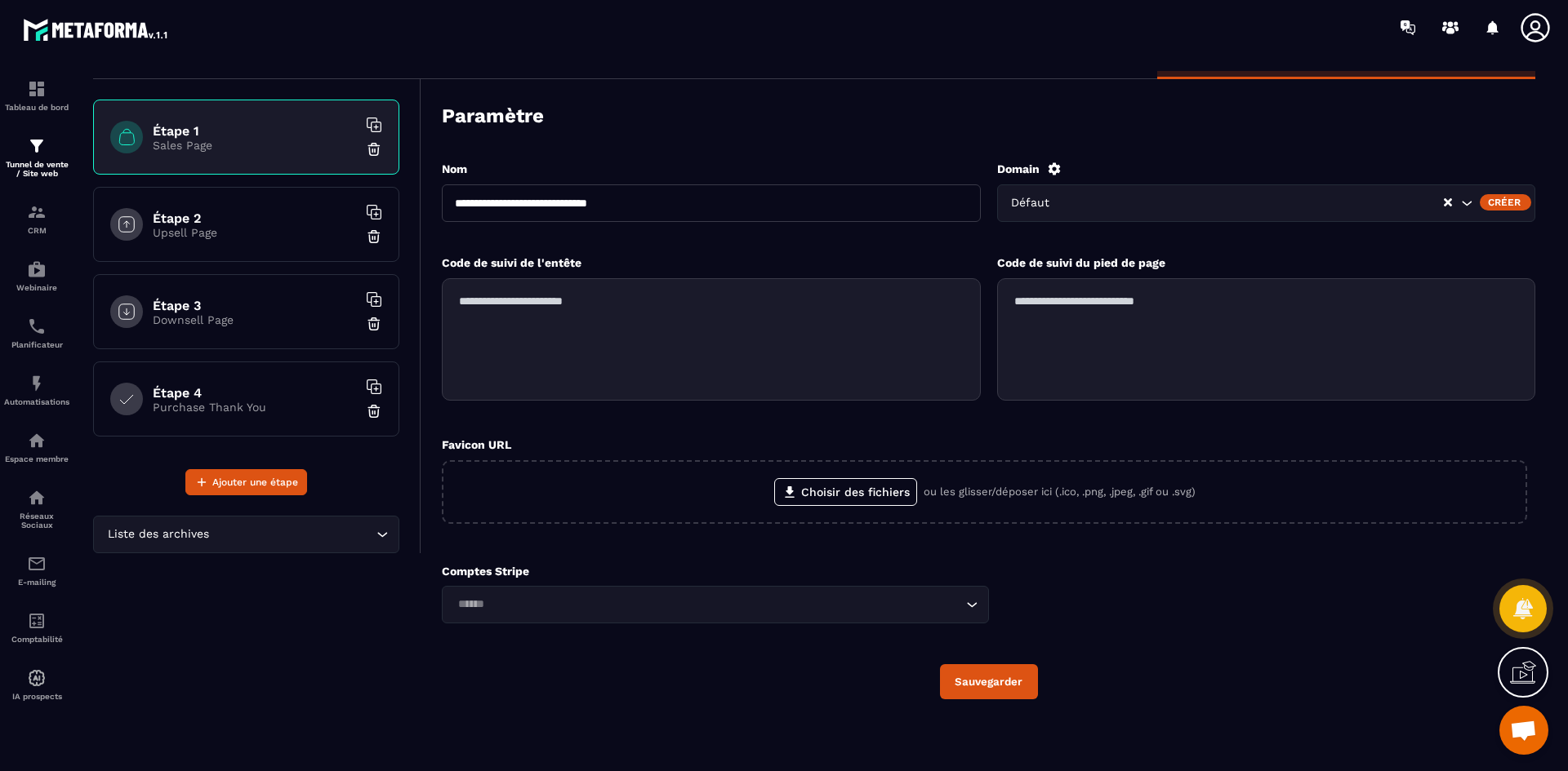
click at [244, 220] on h6 "Étape 2" at bounding box center [255, 218] width 204 height 15
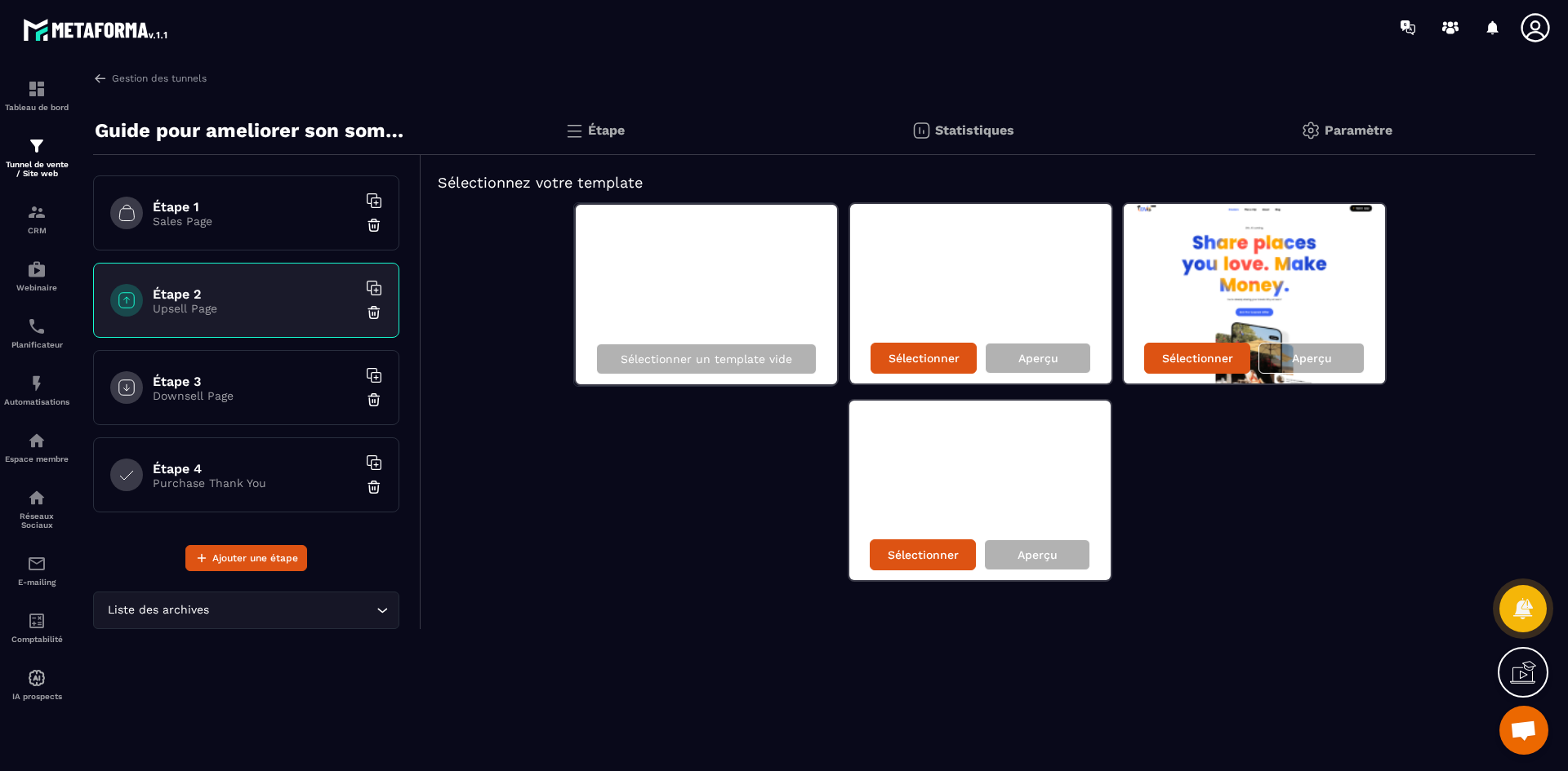
click at [208, 204] on h6 "Étape 1" at bounding box center [255, 207] width 204 height 15
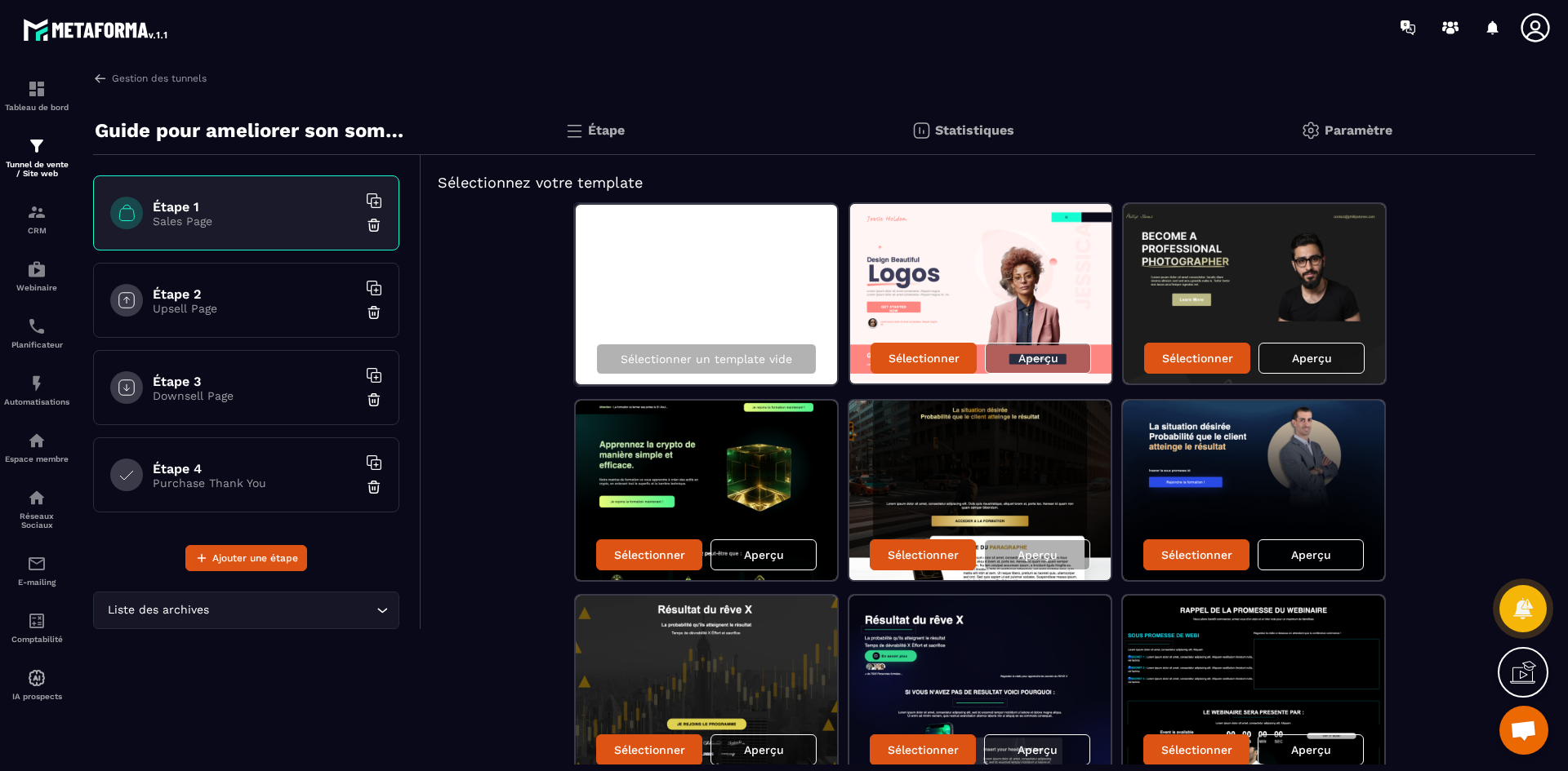
click at [575, 134] on img at bounding box center [574, 131] width 19 height 19
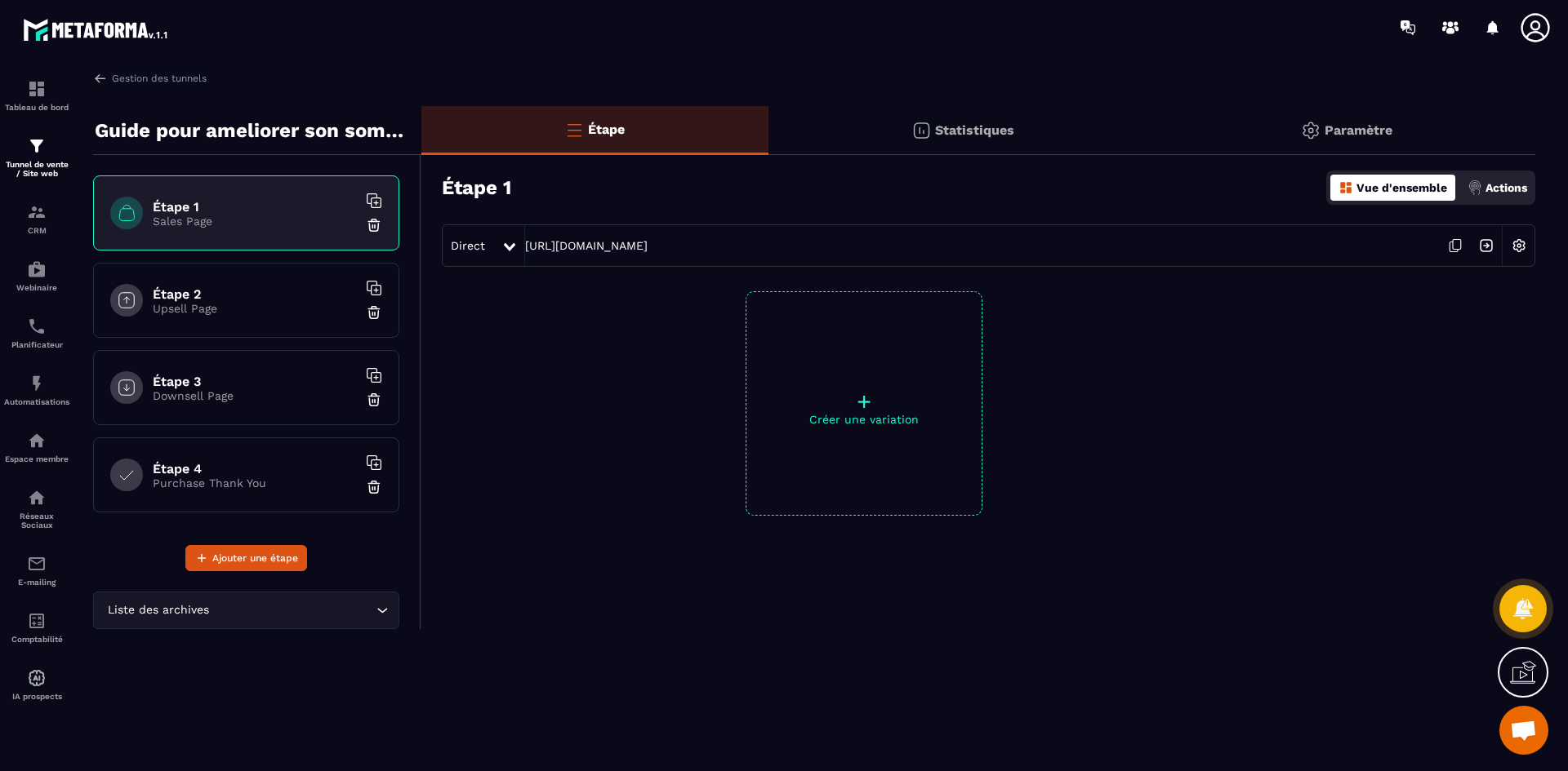
click at [203, 213] on div "Étape 1 Sales Page" at bounding box center [255, 214] width 204 height 29
click at [1399, 192] on p "Vue d'ensemble" at bounding box center [1402, 188] width 91 height 13
click at [1517, 187] on p "Actions" at bounding box center [1506, 188] width 41 height 13
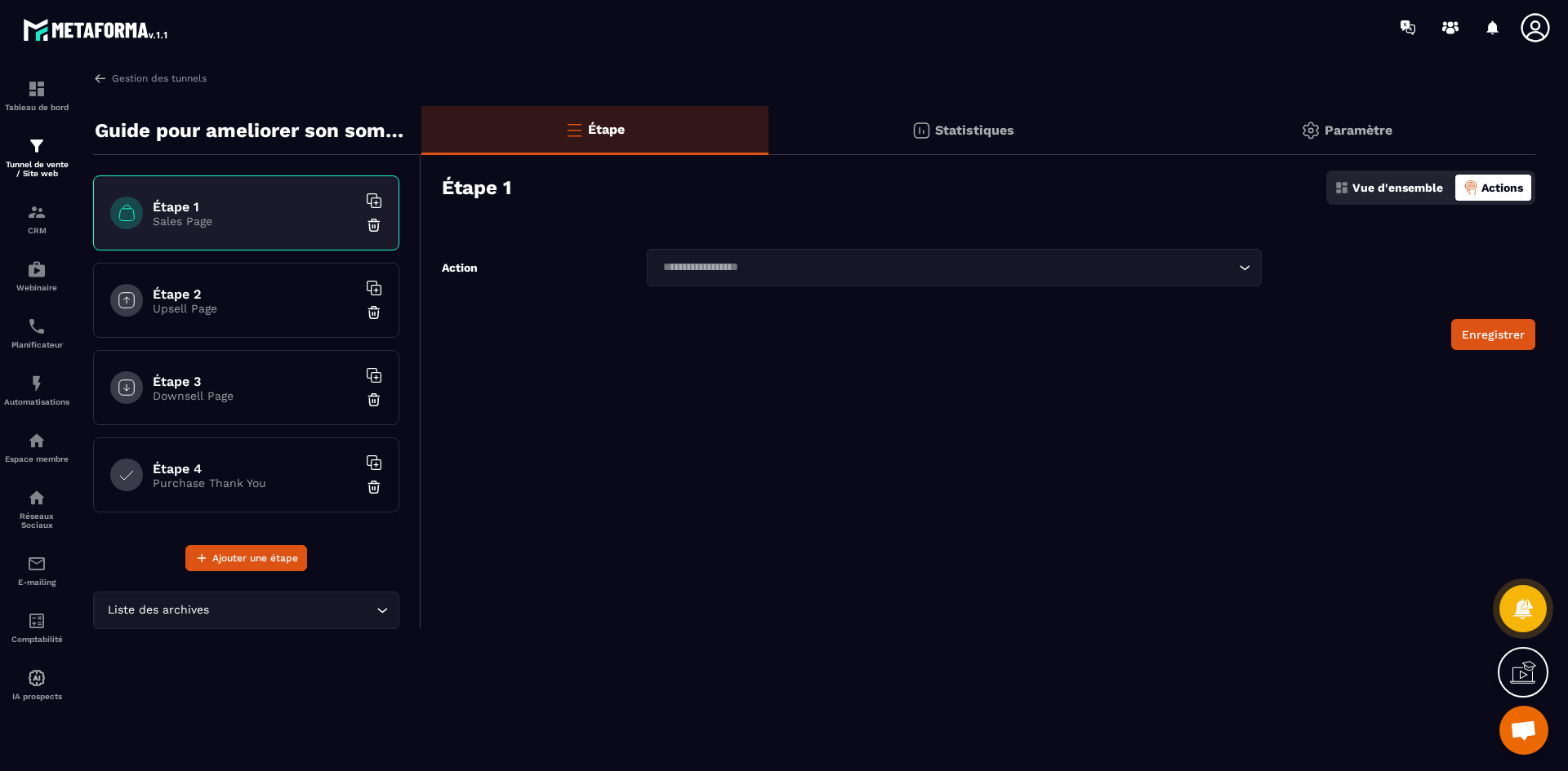
click at [1416, 182] on p "Vue d'ensemble" at bounding box center [1398, 188] width 91 height 13
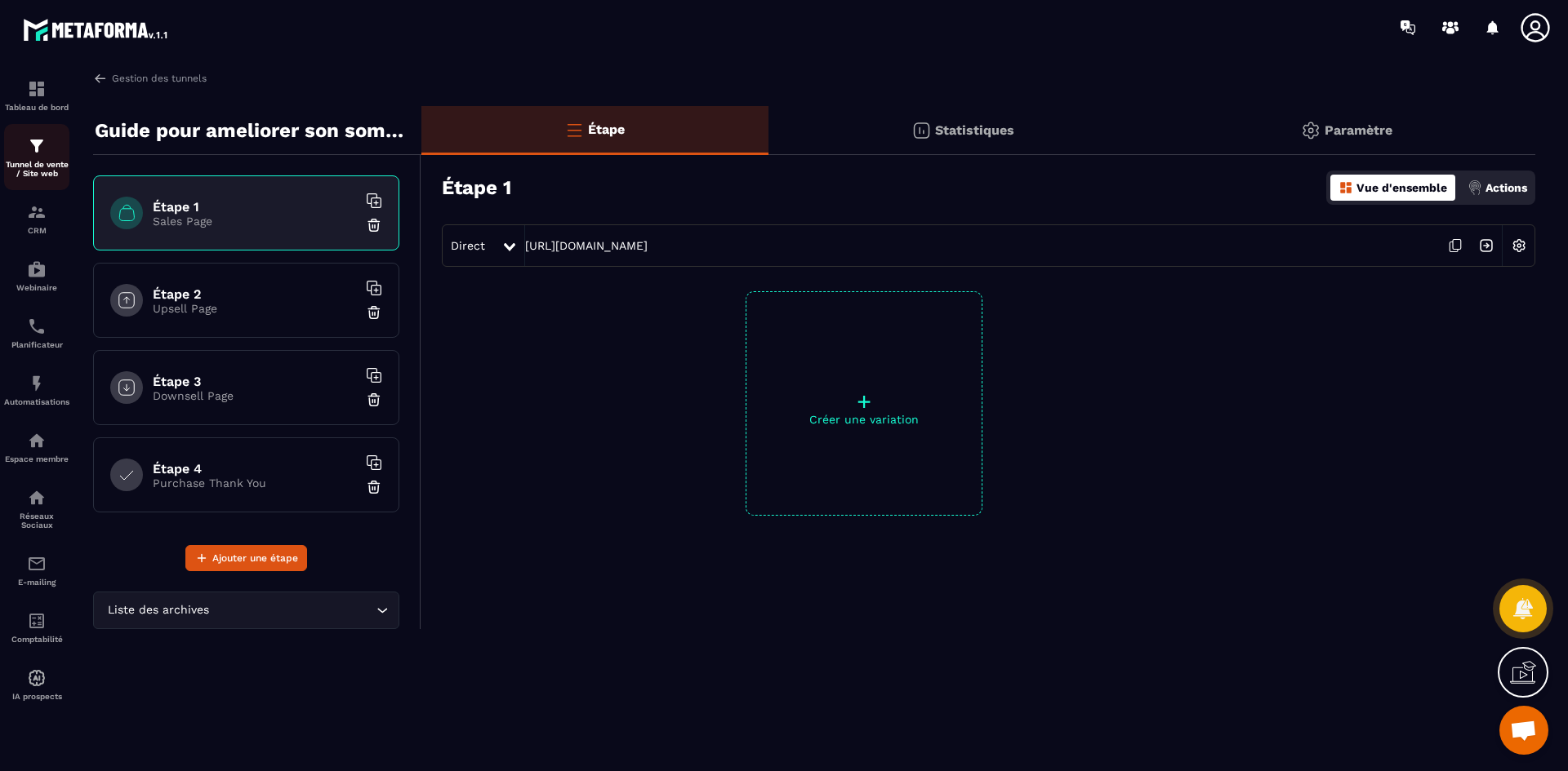
click at [27, 155] on img at bounding box center [37, 146] width 19 height 19
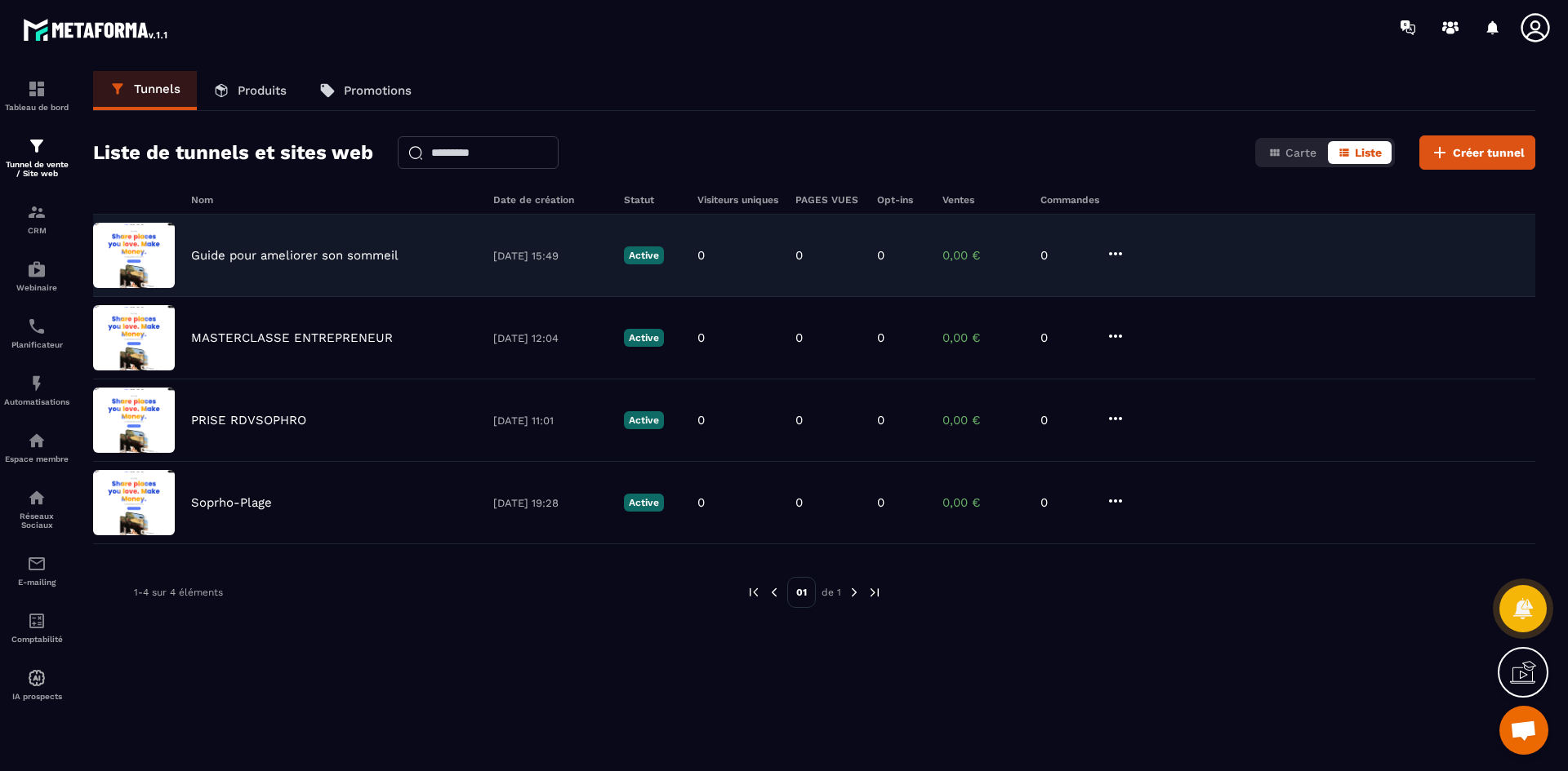
click at [112, 251] on img at bounding box center [134, 256] width 82 height 65
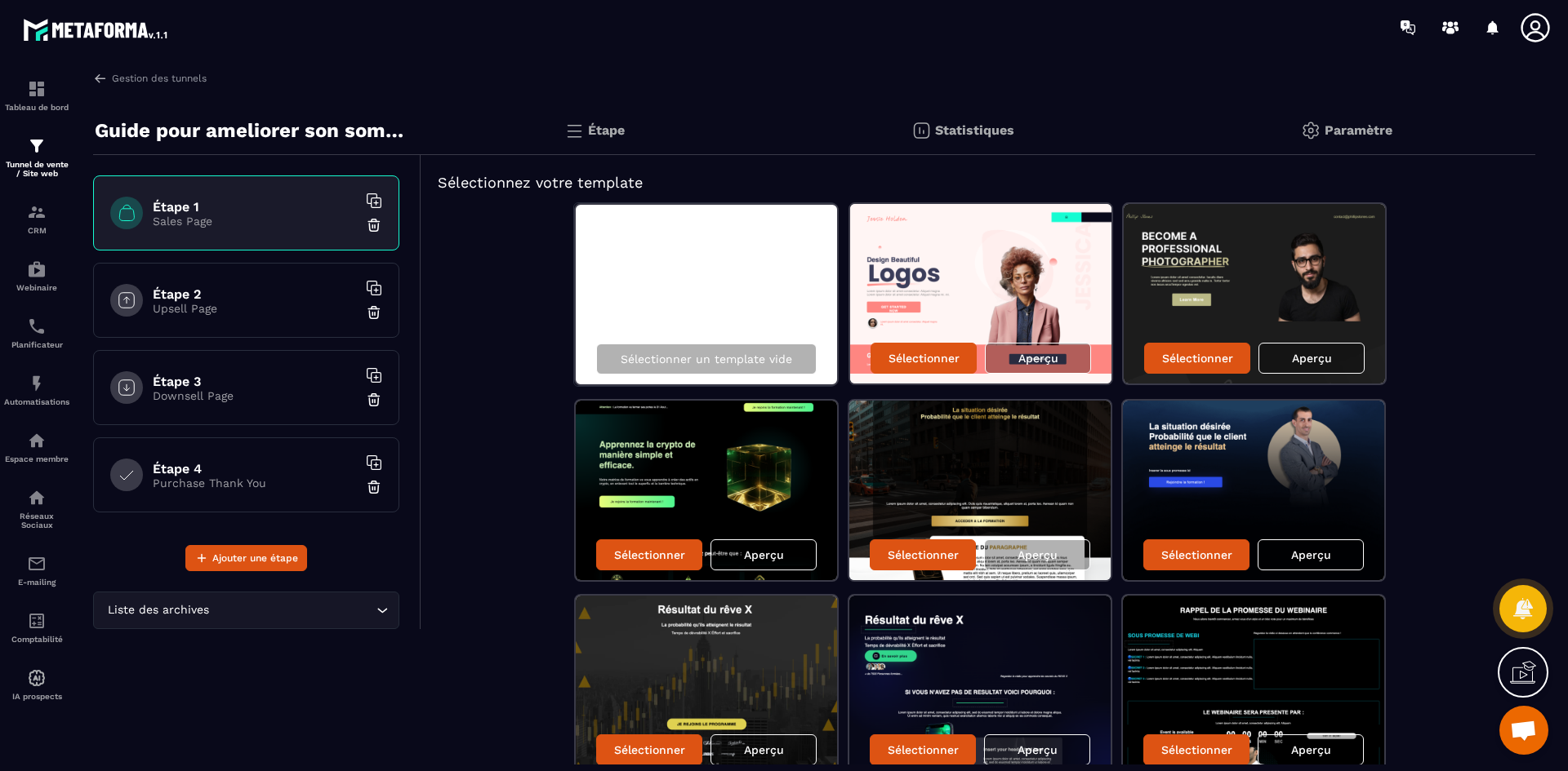
click at [266, 309] on p "Upsell Page" at bounding box center [255, 309] width 204 height 13
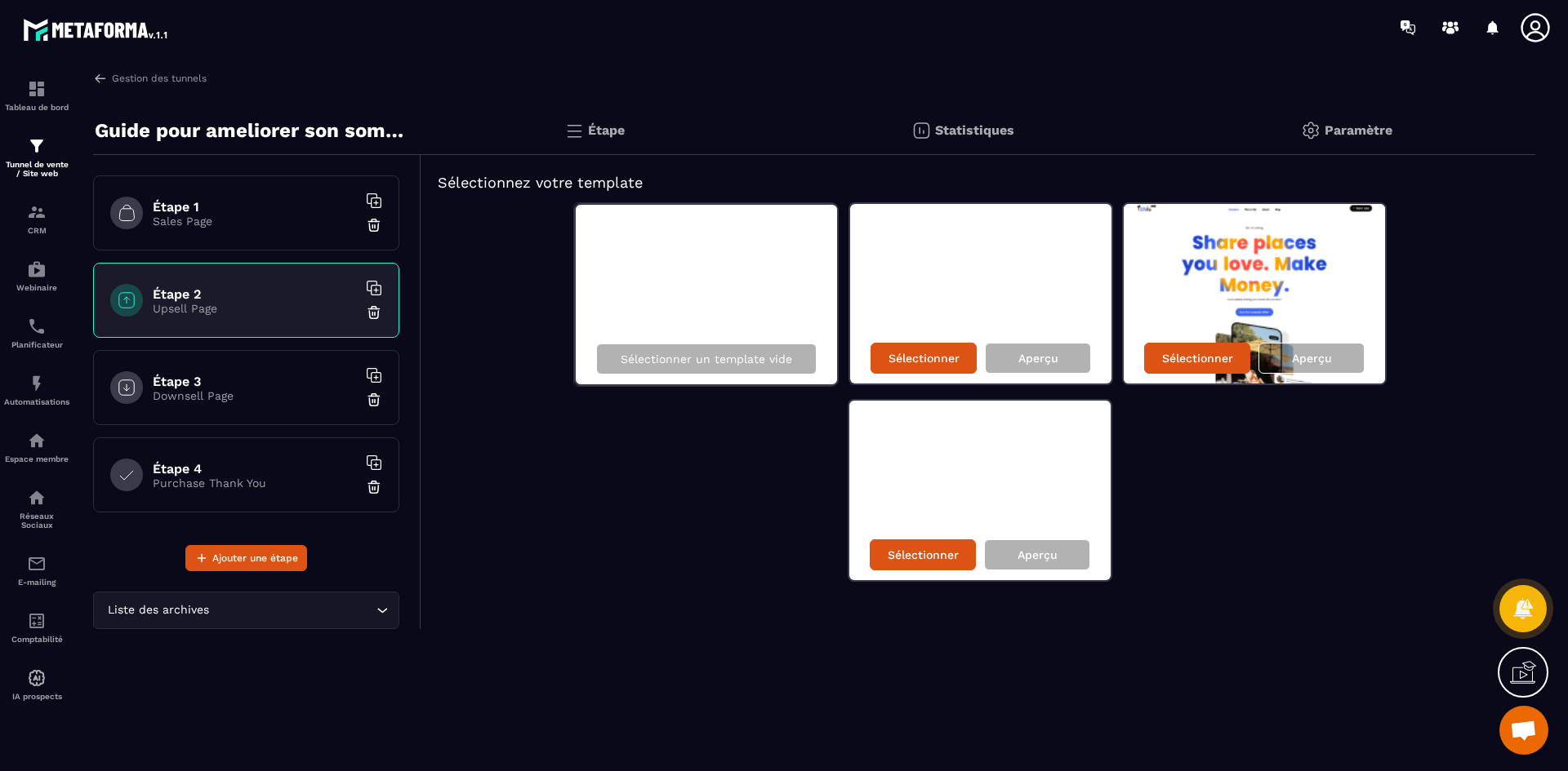
click at [280, 378] on h6 "Étape 3" at bounding box center [255, 381] width 204 height 15
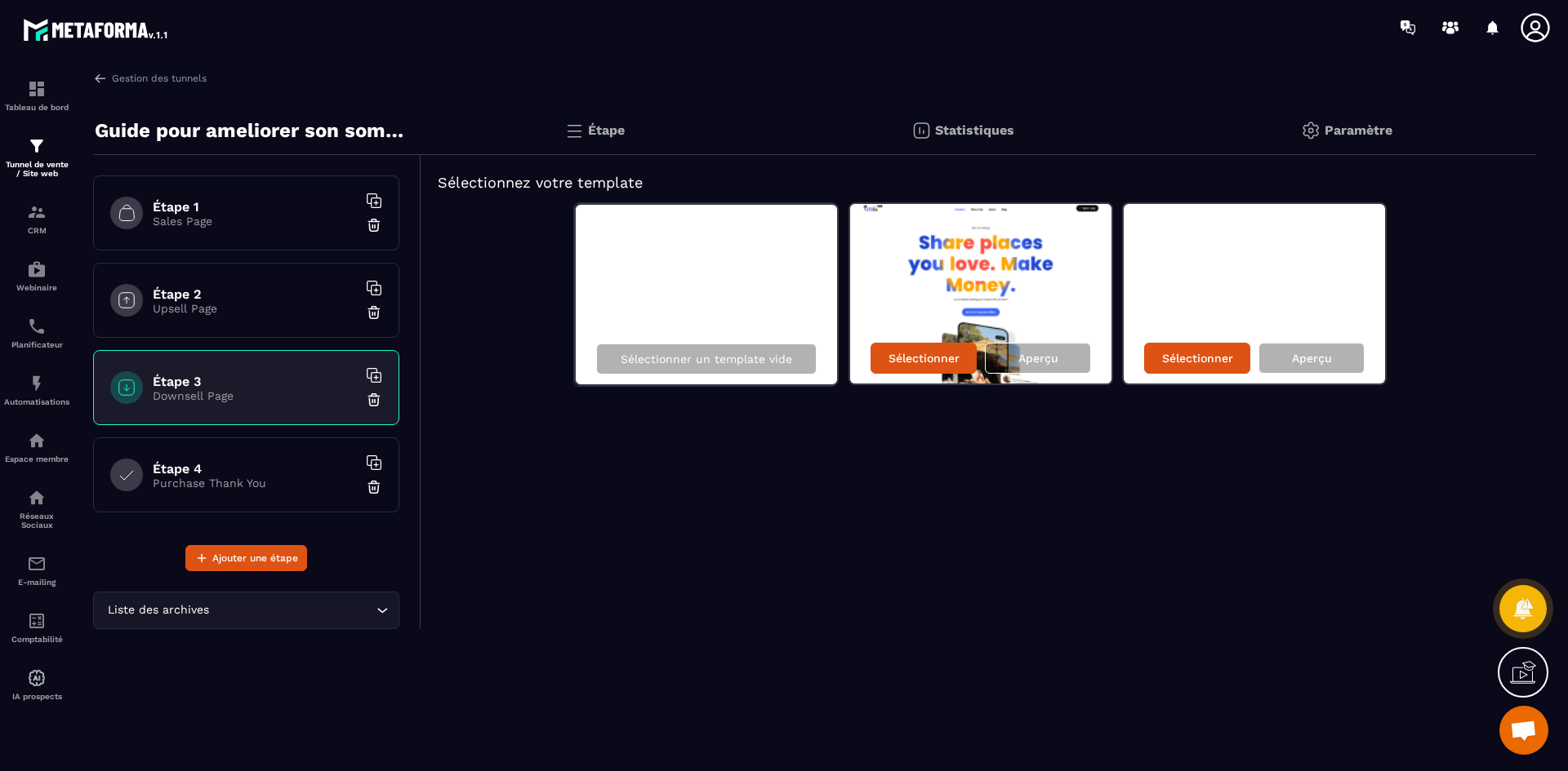
click at [274, 472] on h6 "Étape 4" at bounding box center [255, 469] width 204 height 15
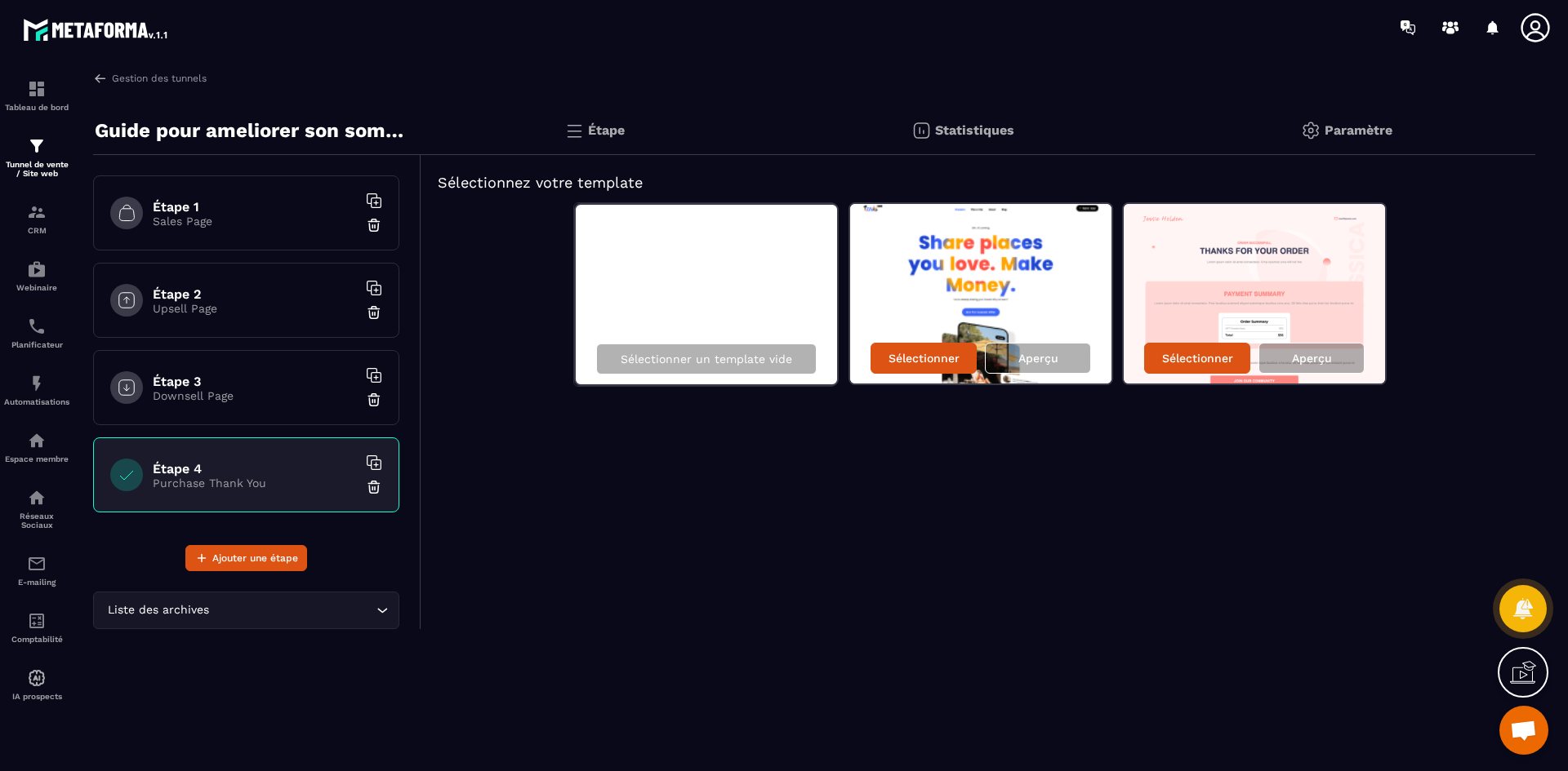
click at [1233, 296] on img at bounding box center [1254, 294] width 261 height 180
click at [1185, 366] on div "Sélectionner" at bounding box center [1197, 358] width 106 height 31
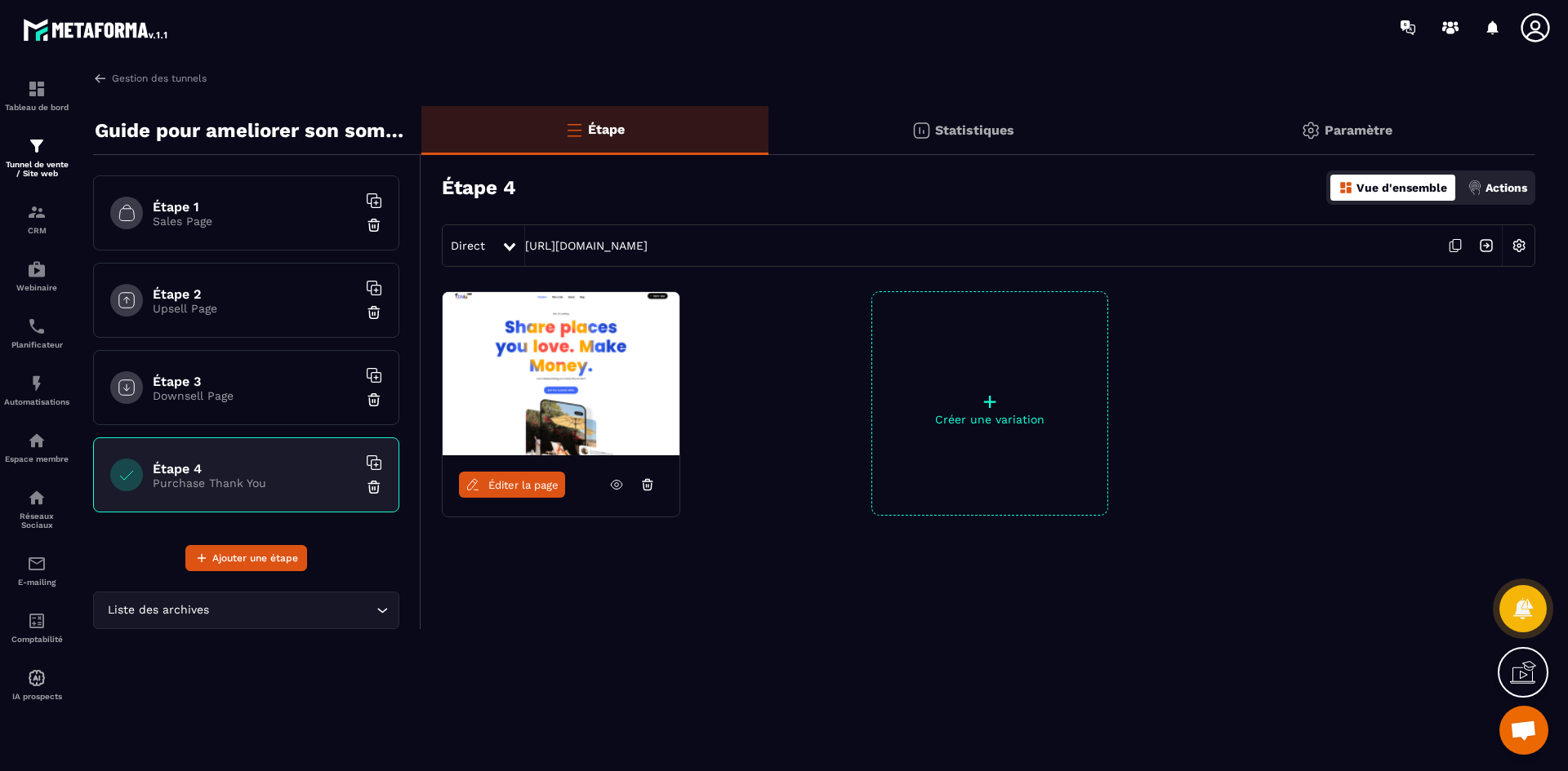
click at [542, 489] on span "Éditer la page" at bounding box center [523, 485] width 70 height 13
